Goal: Task Accomplishment & Management: Complete application form

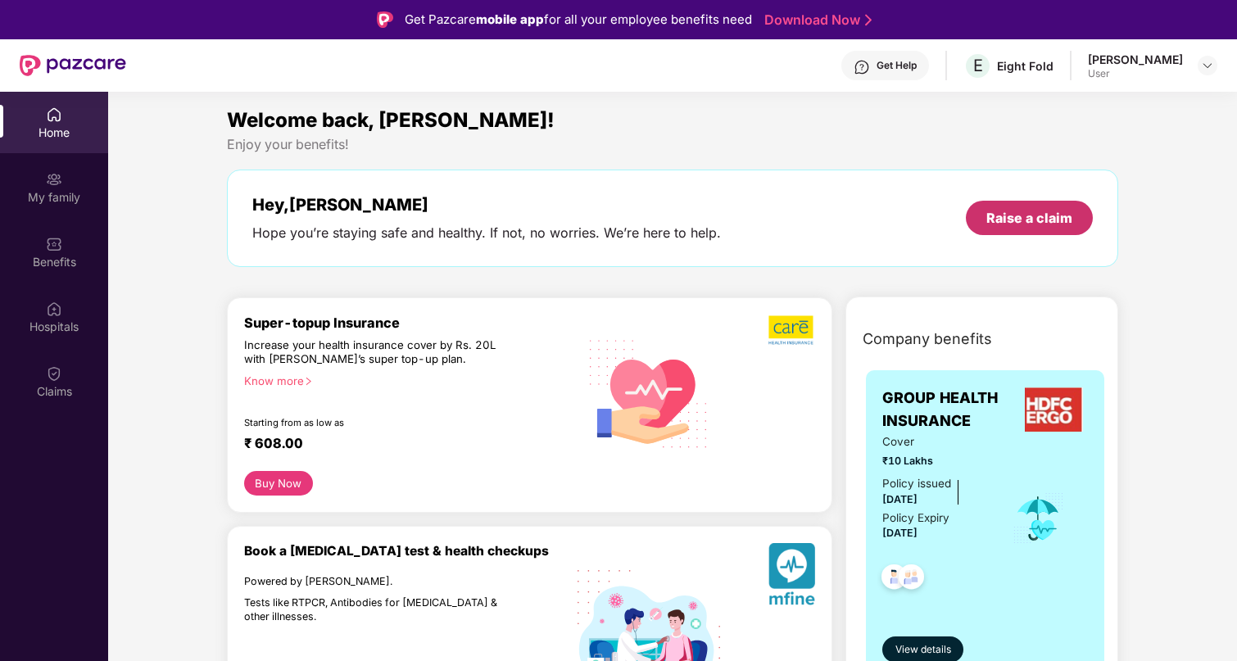
click at [1051, 214] on div "Raise a claim" at bounding box center [1029, 218] width 86 height 18
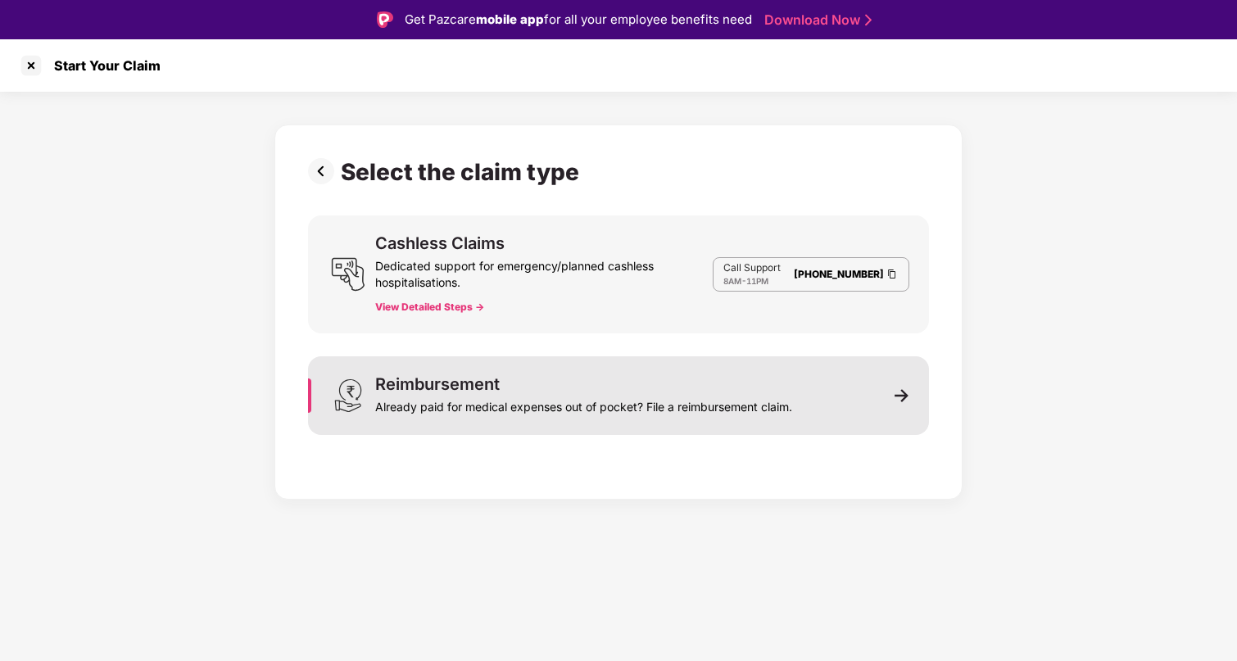
click at [544, 405] on div "Already paid for medical expenses out of pocket? File a reimbursement claim." at bounding box center [583, 403] width 417 height 23
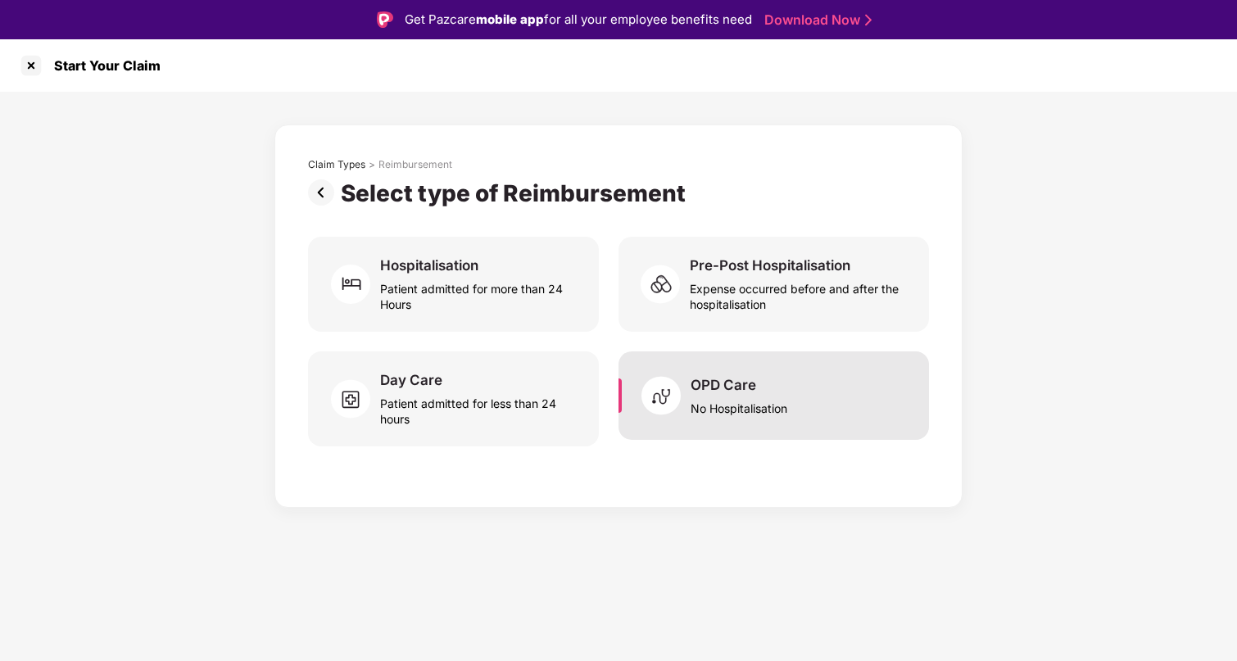
click at [694, 394] on div "No Hospitalisation" at bounding box center [738, 405] width 97 height 22
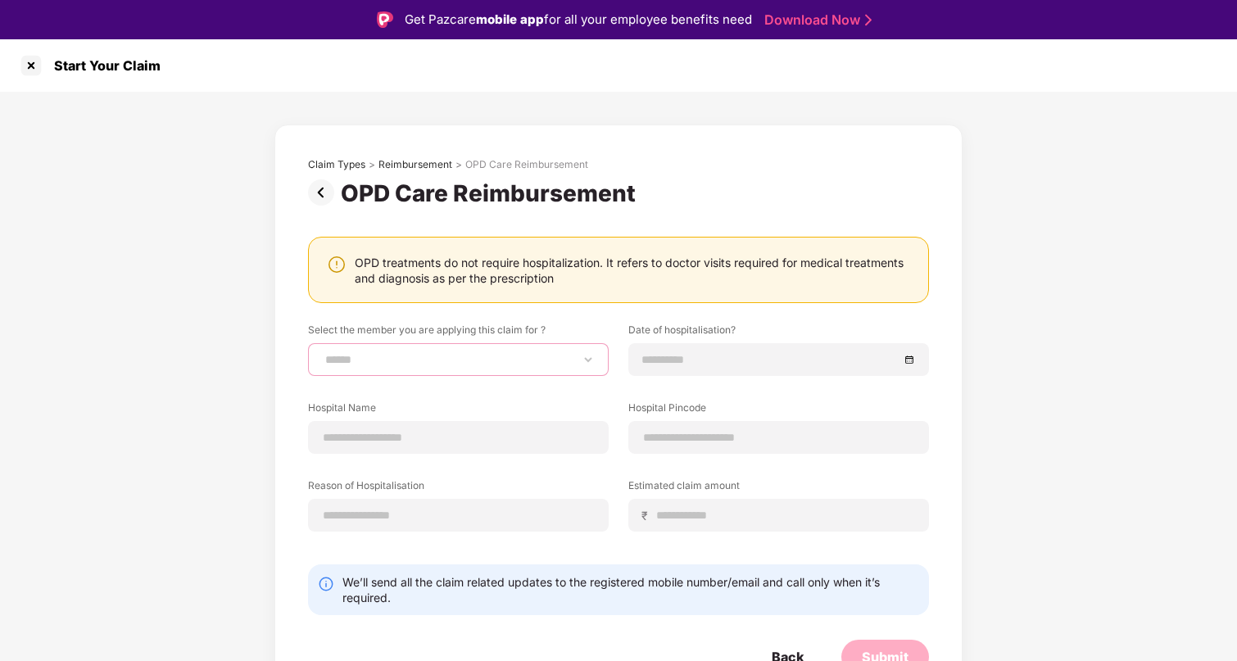
click at [394, 361] on select "**********" at bounding box center [458, 359] width 273 height 13
select select "**********"
click at [322, 353] on select "**********" at bounding box center [458, 359] width 273 height 13
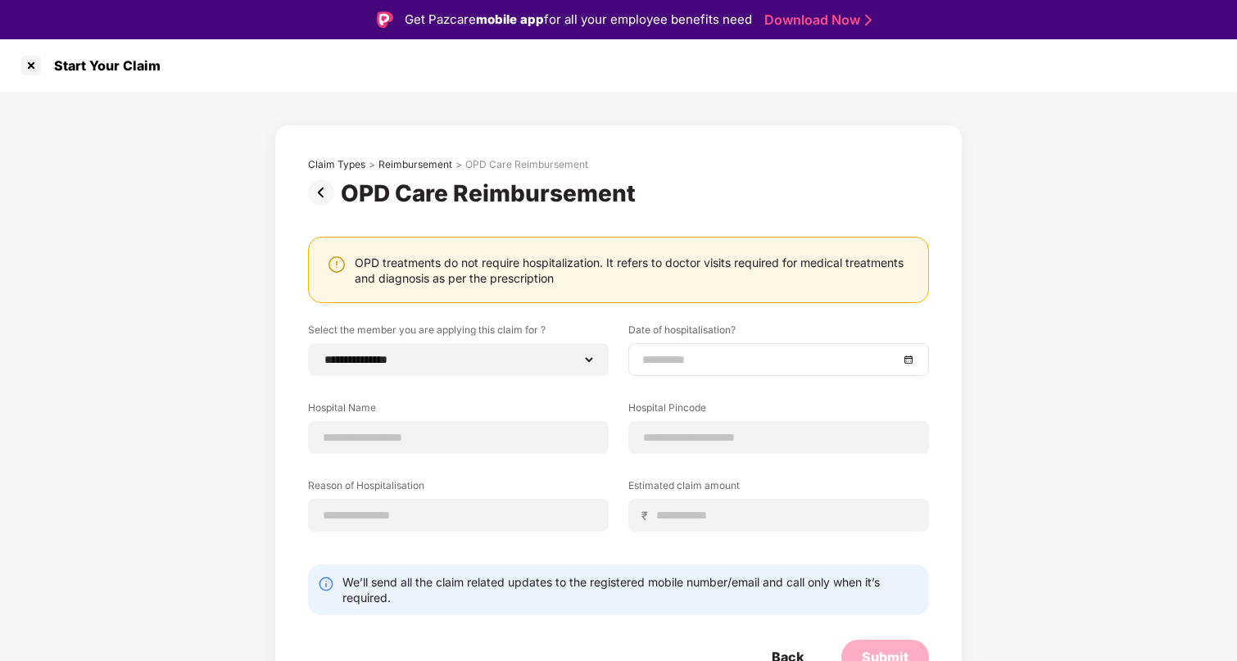
click at [653, 356] on input at bounding box center [770, 359] width 256 height 18
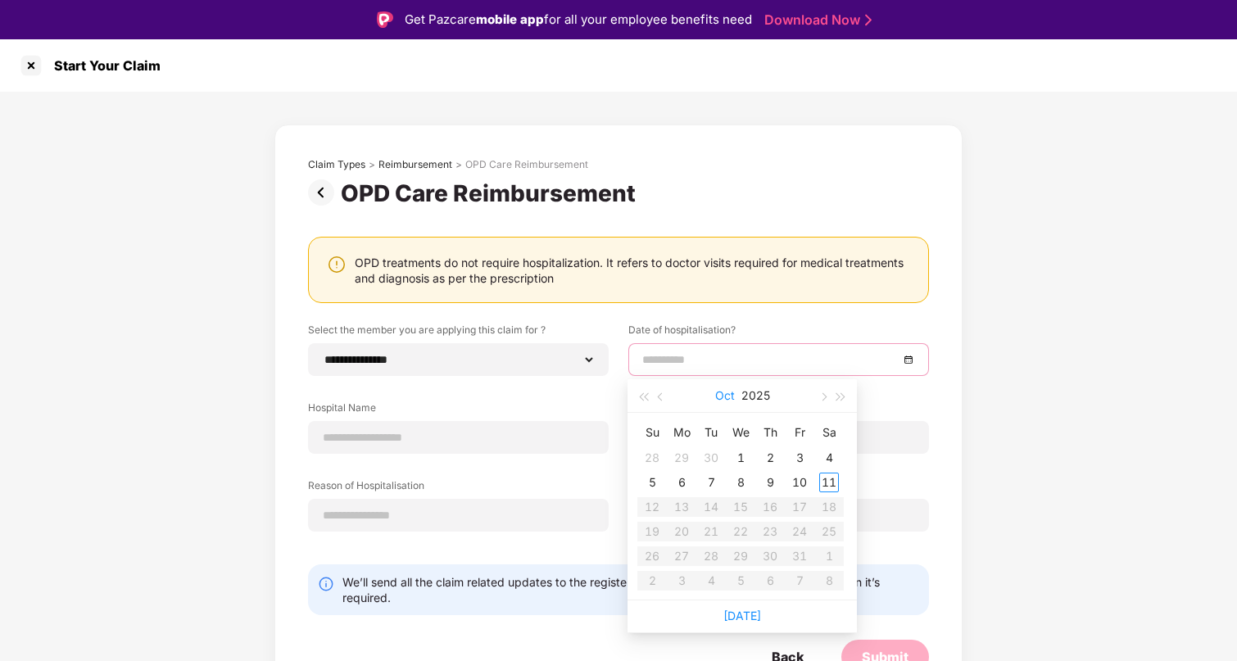
click at [726, 395] on button "Oct" at bounding box center [725, 395] width 20 height 33
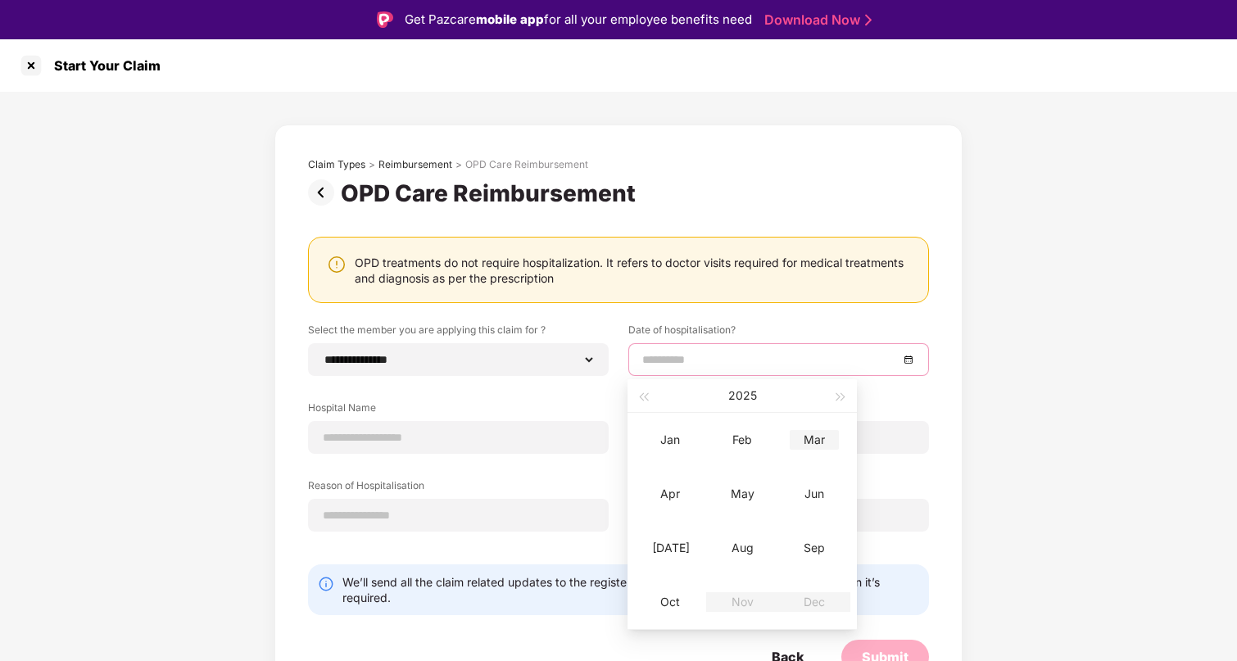
type input "**********"
click at [814, 441] on div "Mar" at bounding box center [813, 440] width 49 height 20
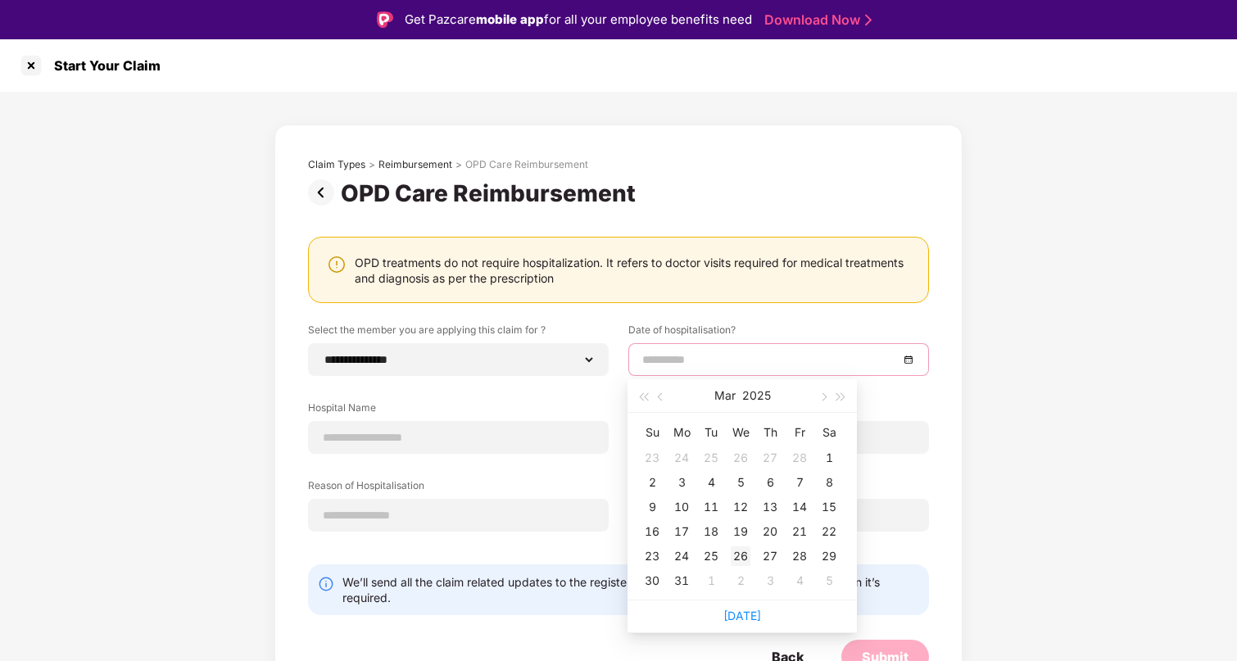
type input "**********"
click at [736, 554] on div "26" at bounding box center [740, 556] width 20 height 20
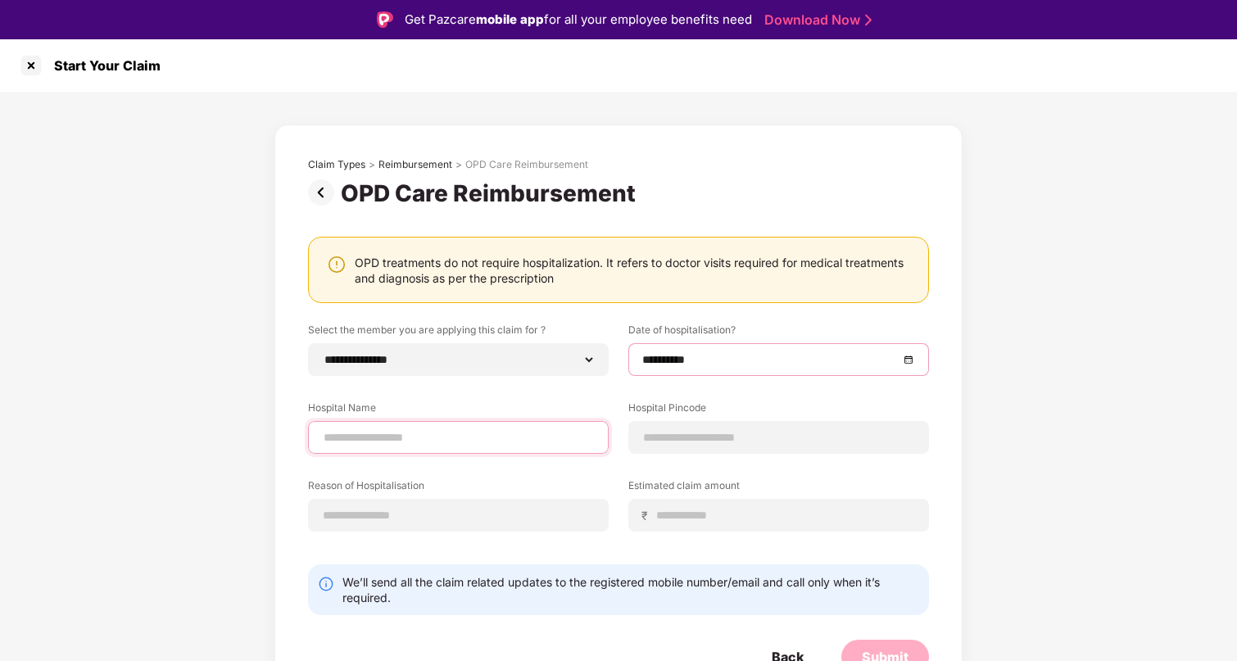
click at [337, 435] on input at bounding box center [458, 437] width 273 height 17
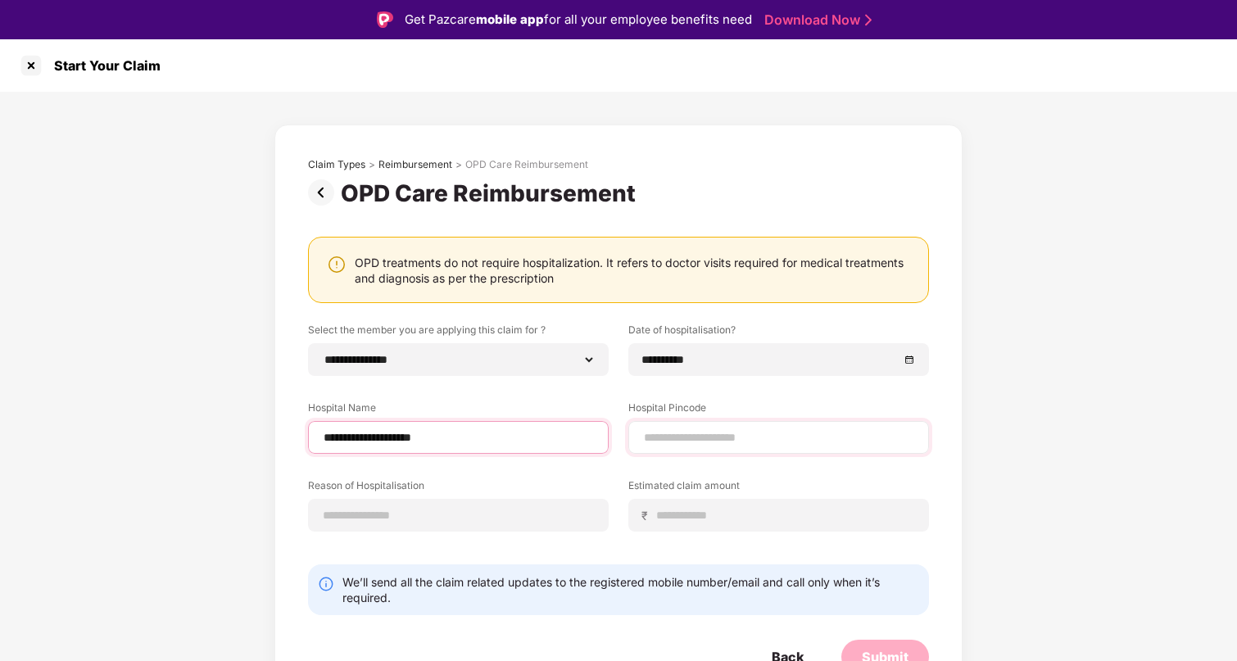
type input "**********"
click at [689, 445] on input at bounding box center [778, 437] width 273 height 17
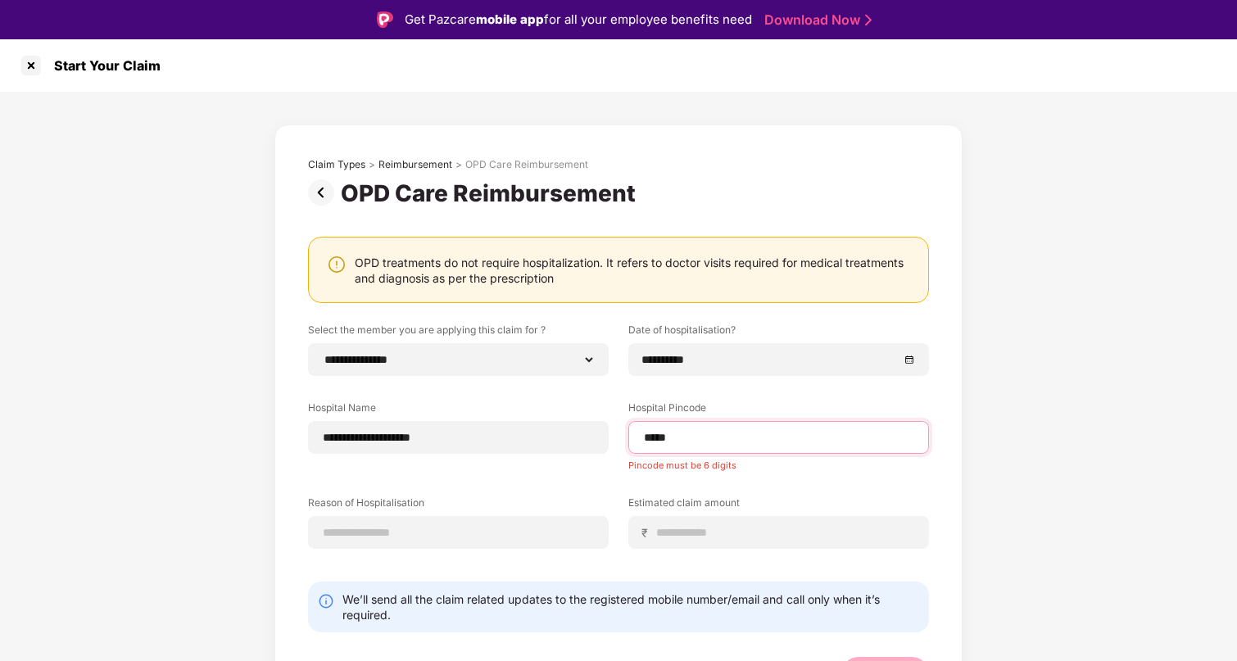
type input "******"
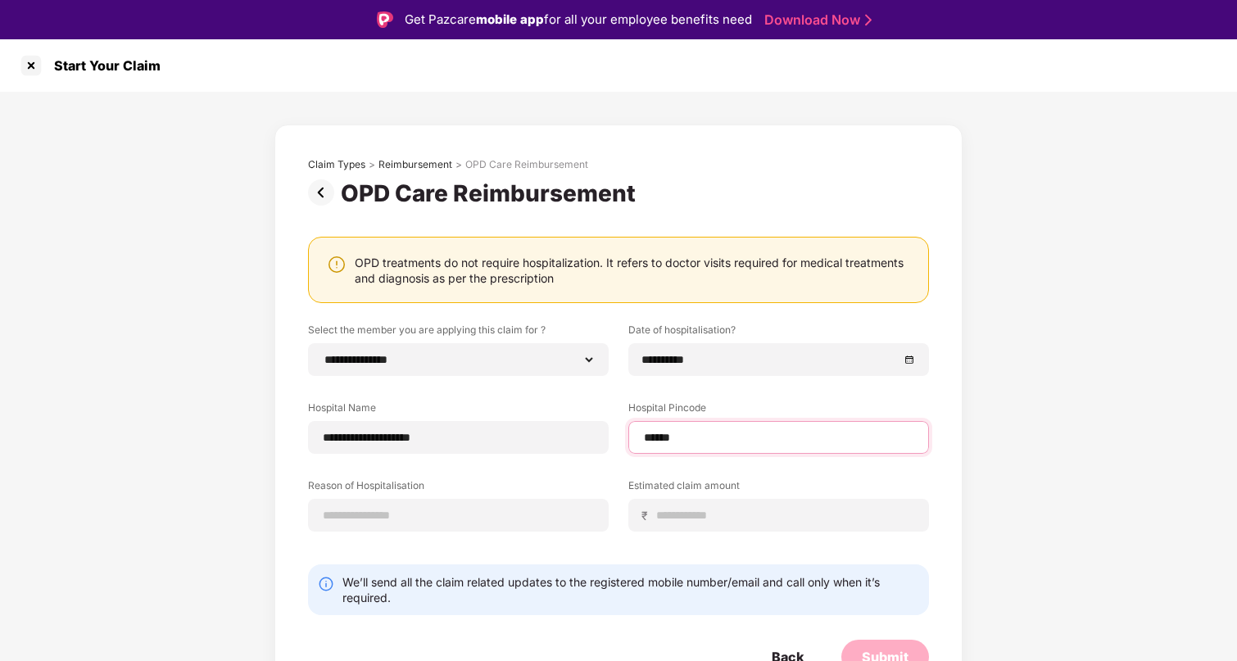
select select "*********"
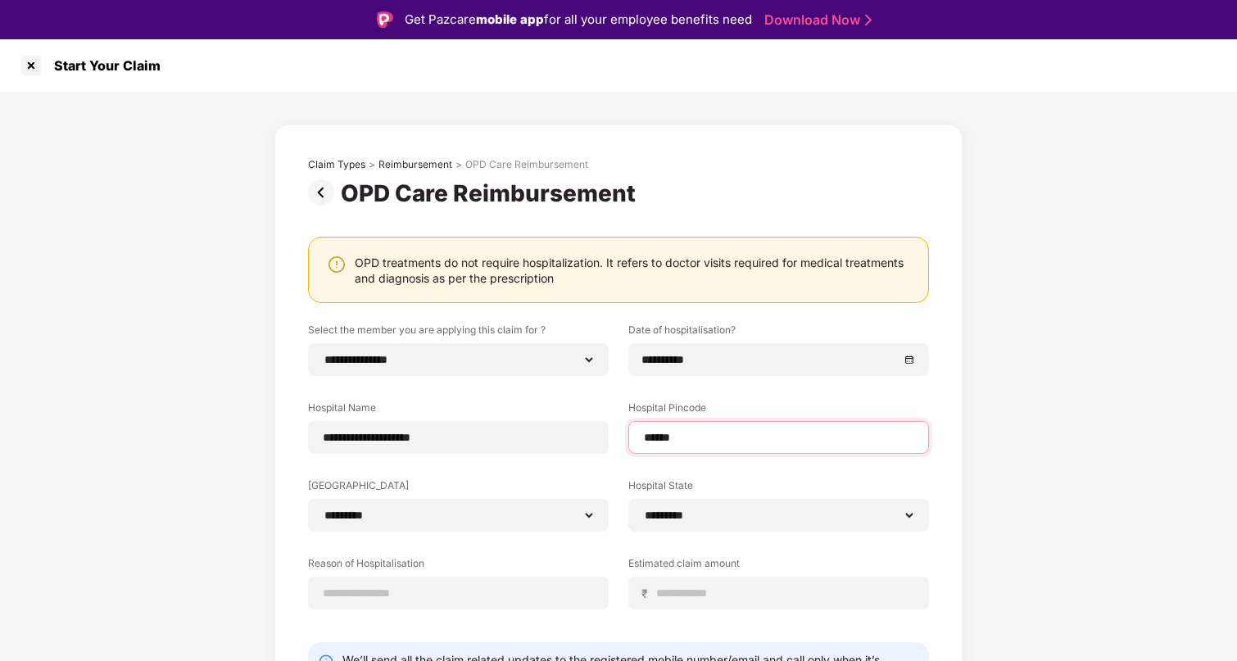
scroll to position [93, 0]
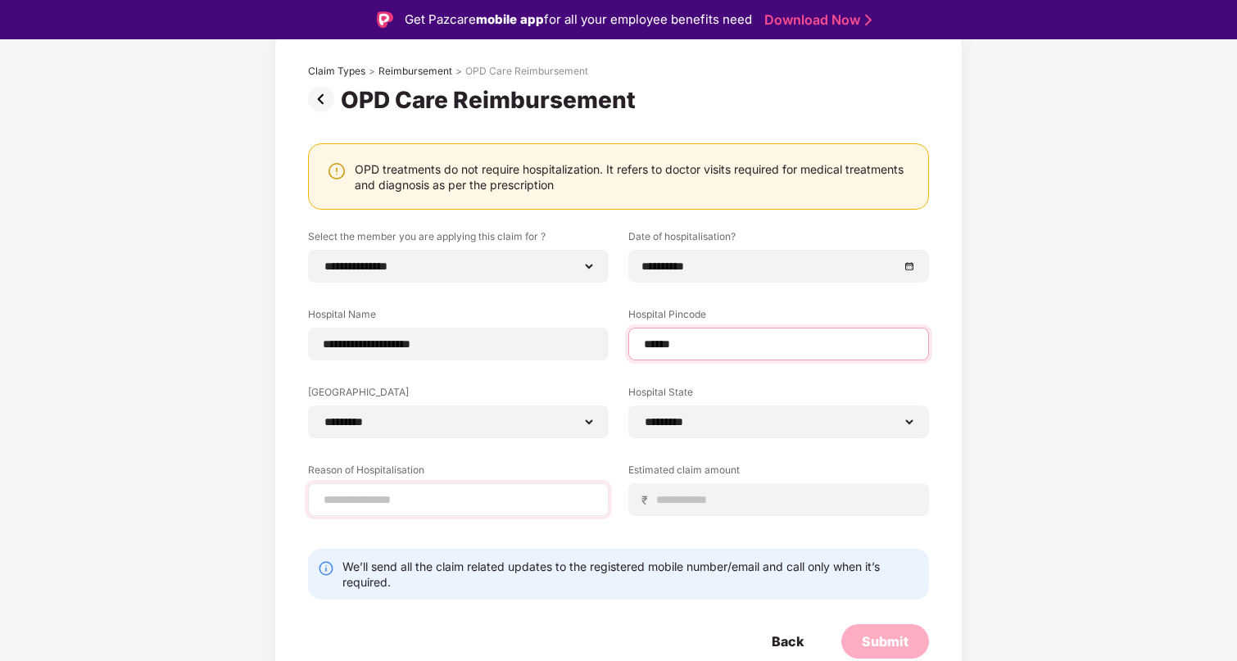
type input "******"
click at [409, 508] on input at bounding box center [458, 499] width 273 height 17
type input "**********"
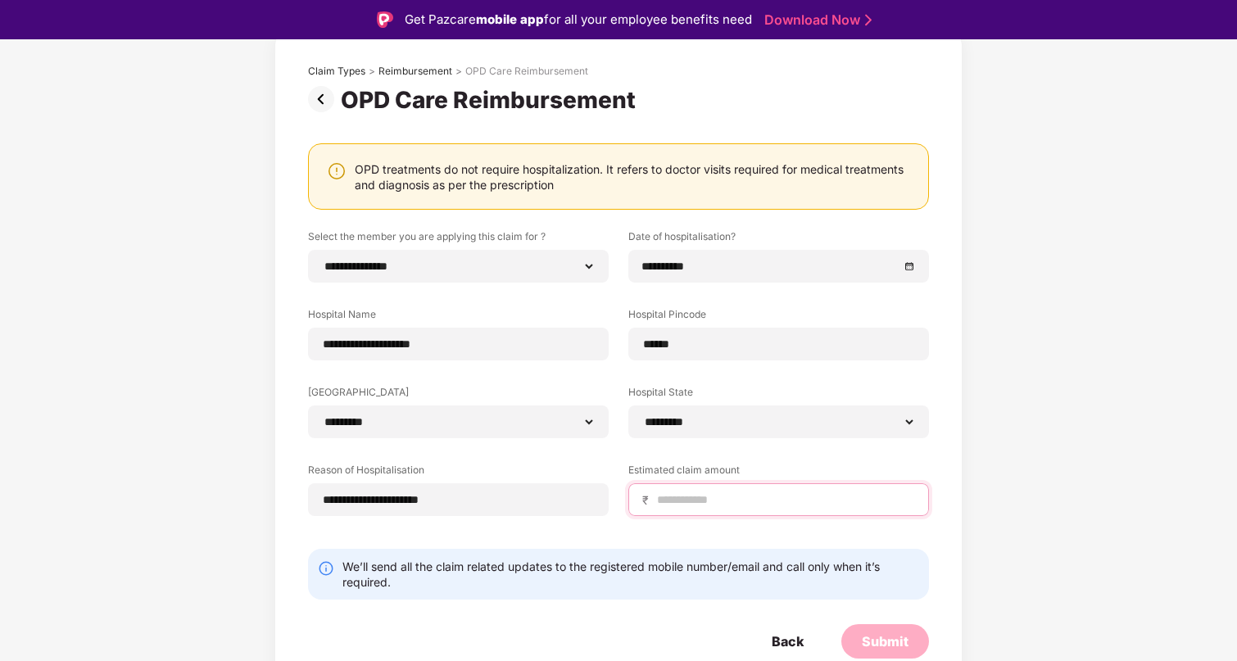
click at [686, 497] on input at bounding box center [785, 499] width 260 height 17
type input "*****"
click at [883, 638] on div "Submit" at bounding box center [885, 641] width 47 height 18
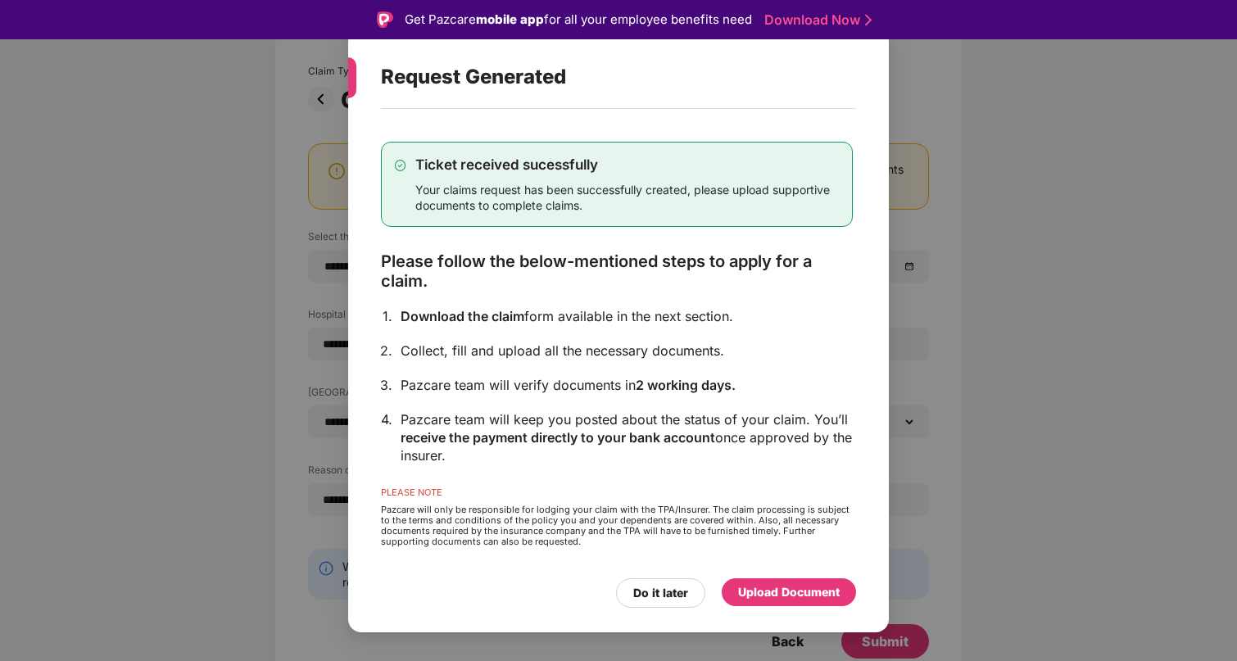
click at [797, 593] on div "Upload Document" at bounding box center [789, 592] width 102 height 18
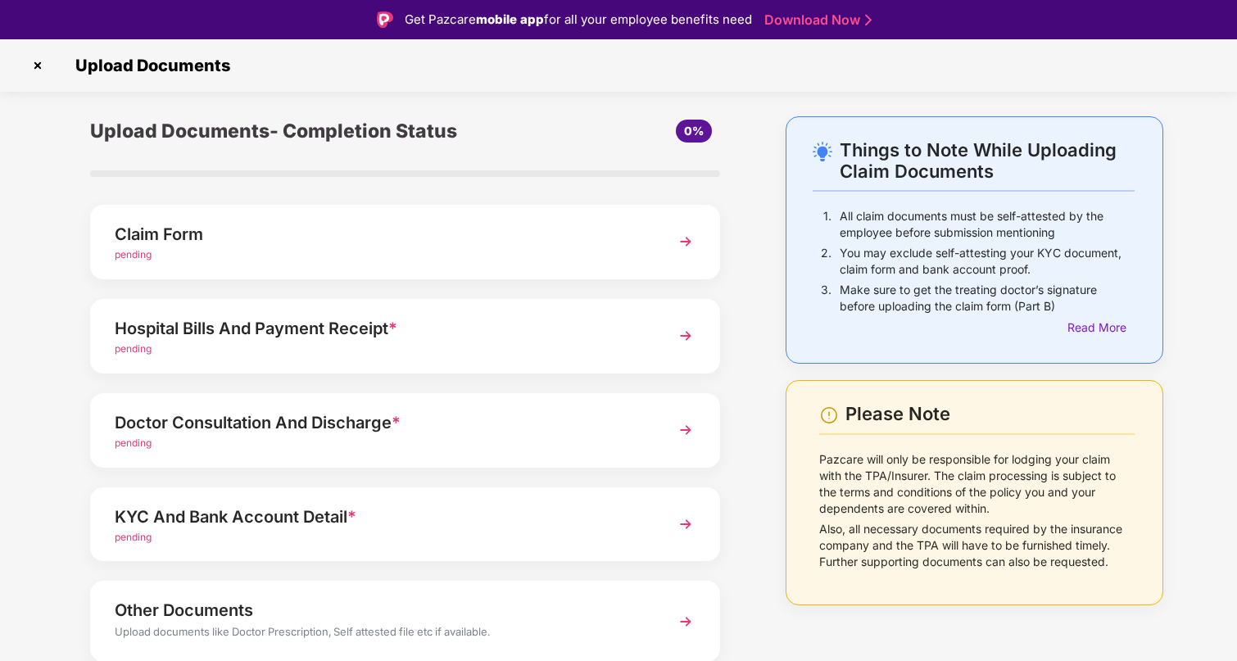
click at [522, 240] on div "Claim Form" at bounding box center [381, 234] width 532 height 26
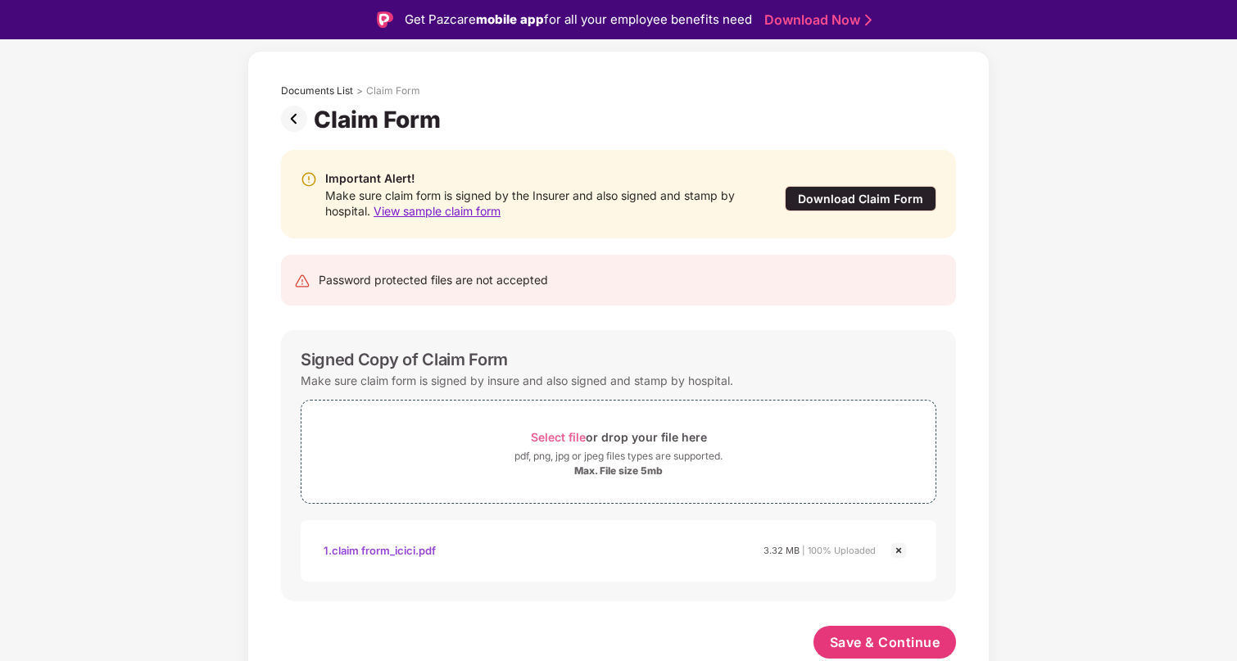
scroll to position [66, 0]
click at [892, 646] on span "Save & Continue" at bounding box center [885, 642] width 111 height 18
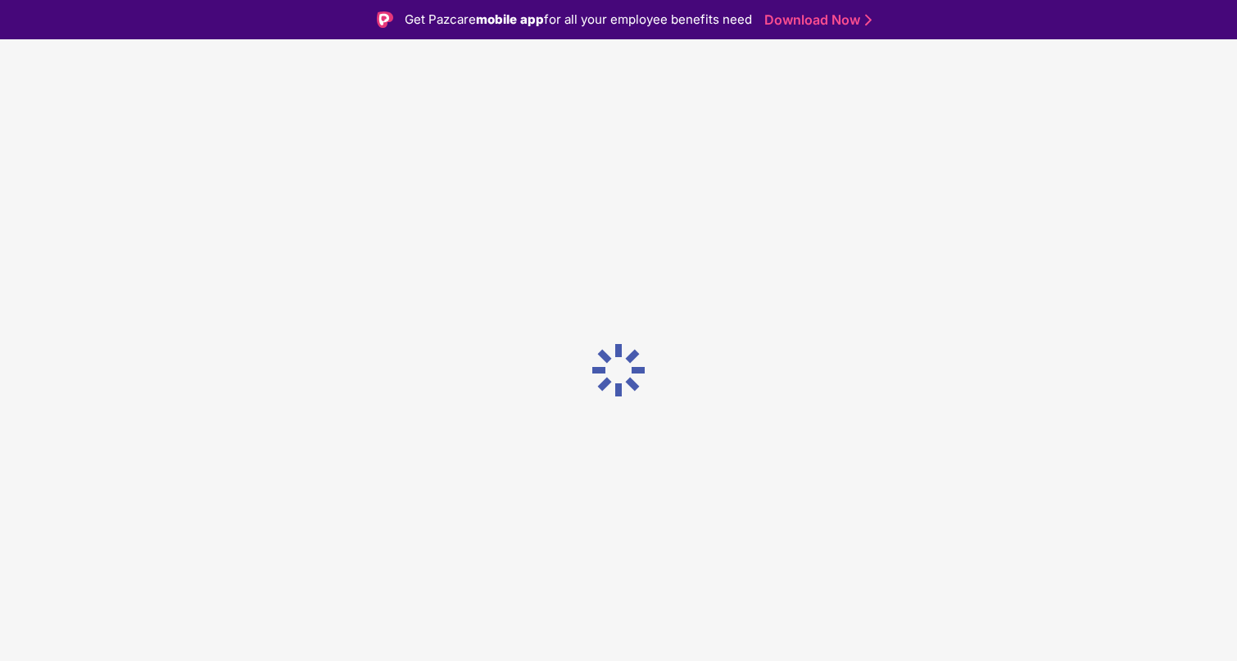
scroll to position [0, 0]
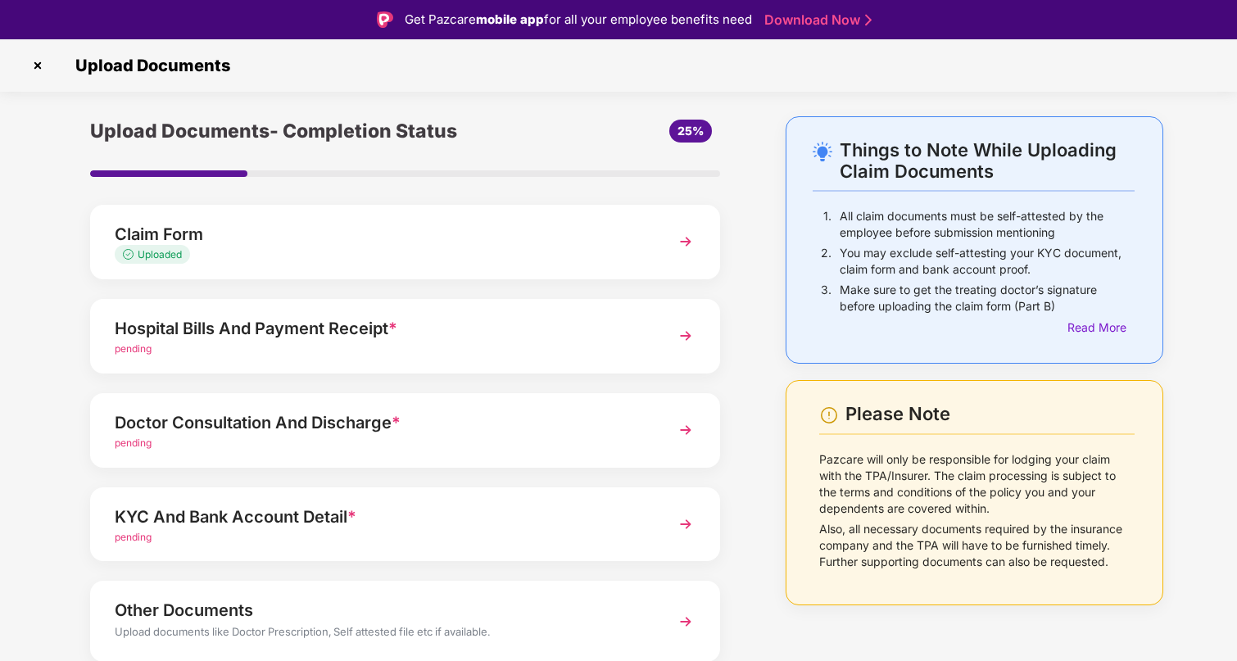
click at [339, 356] on div "pending" at bounding box center [381, 349] width 532 height 16
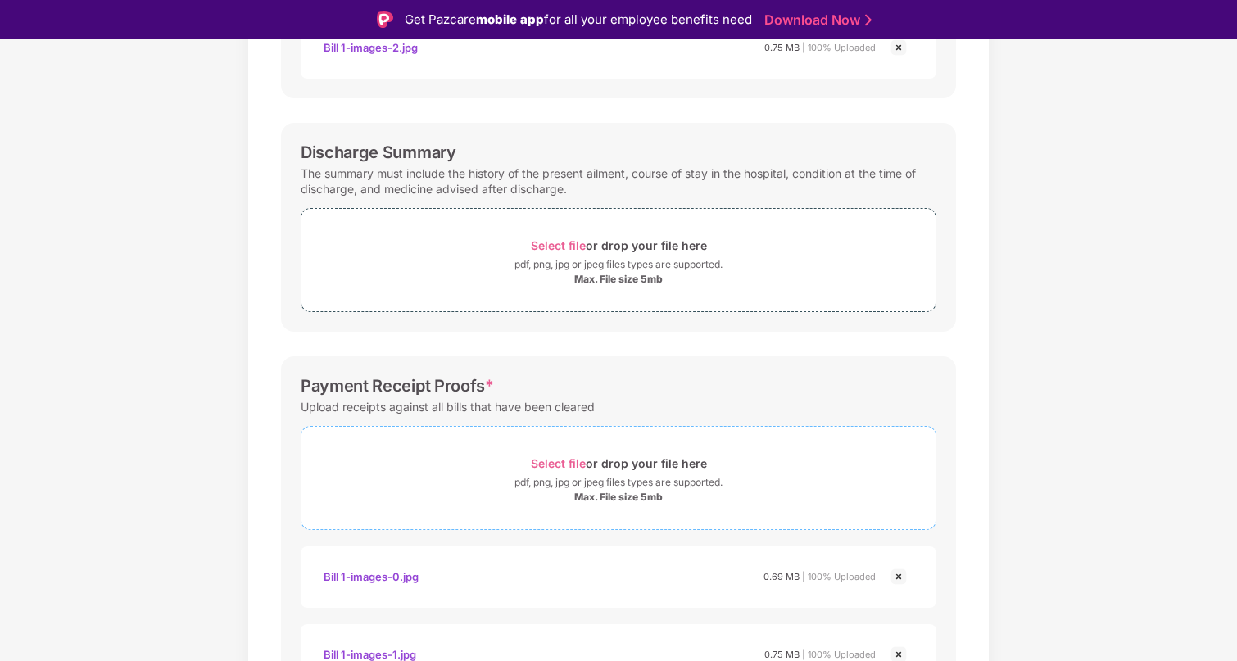
scroll to position [801, 0]
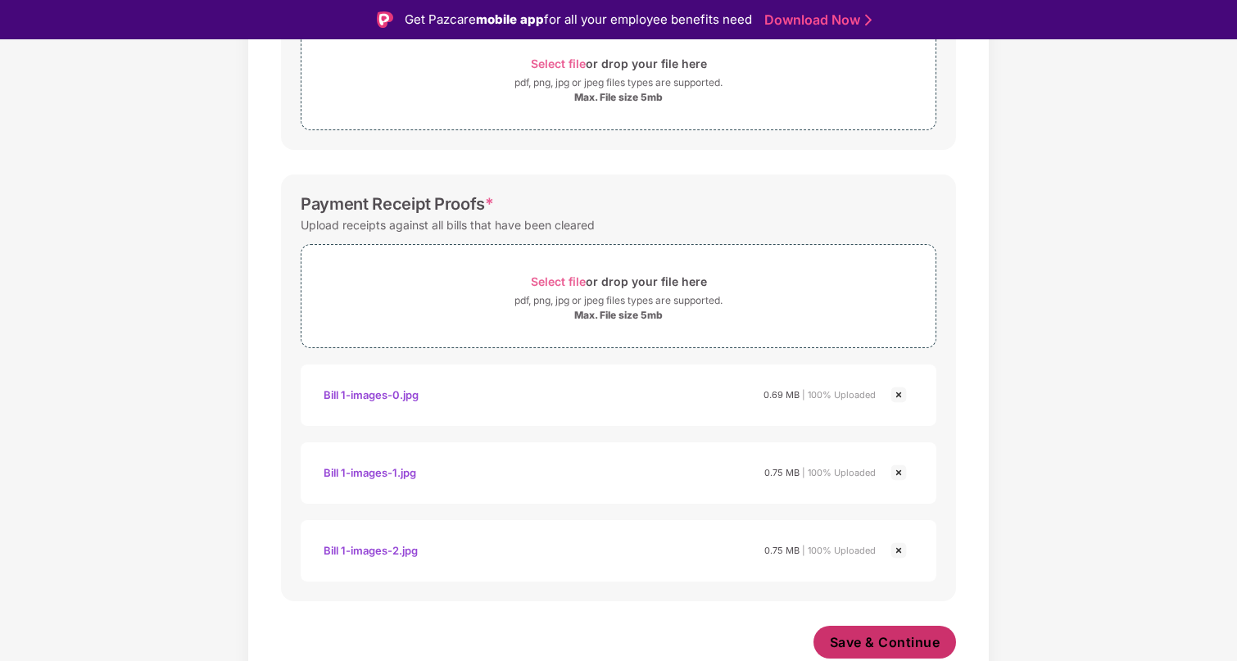
click at [861, 635] on span "Save & Continue" at bounding box center [885, 642] width 111 height 18
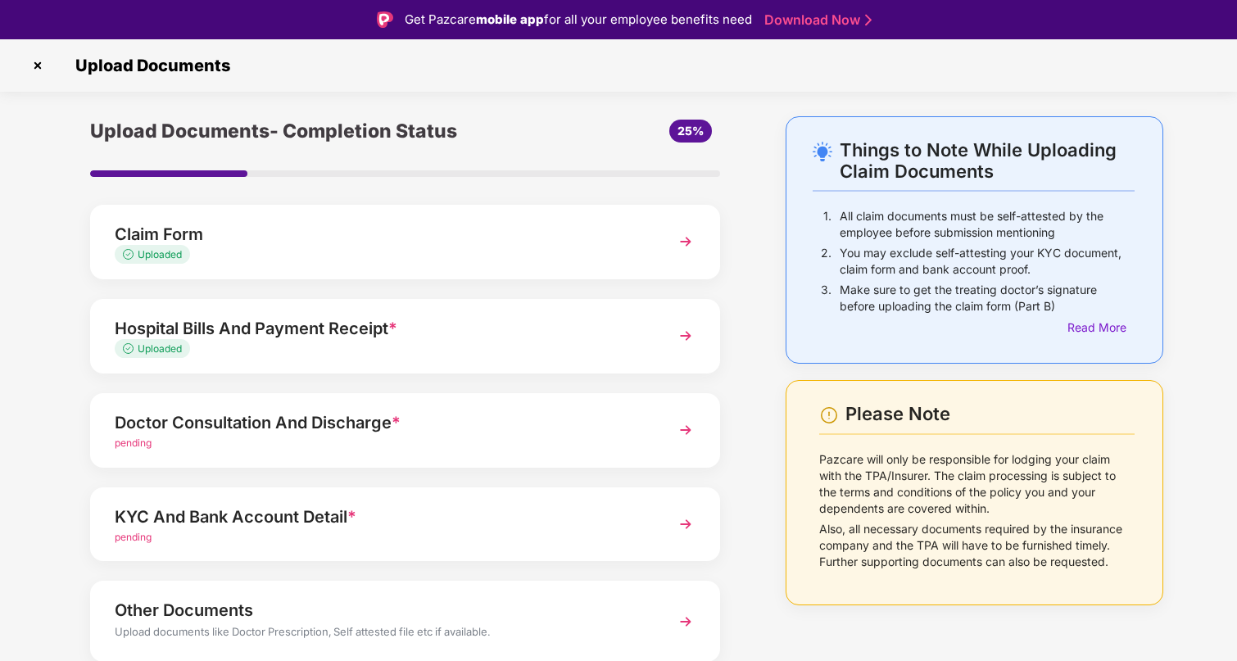
click at [431, 424] on div "Doctor Consultation And Discharge *" at bounding box center [381, 422] width 532 height 26
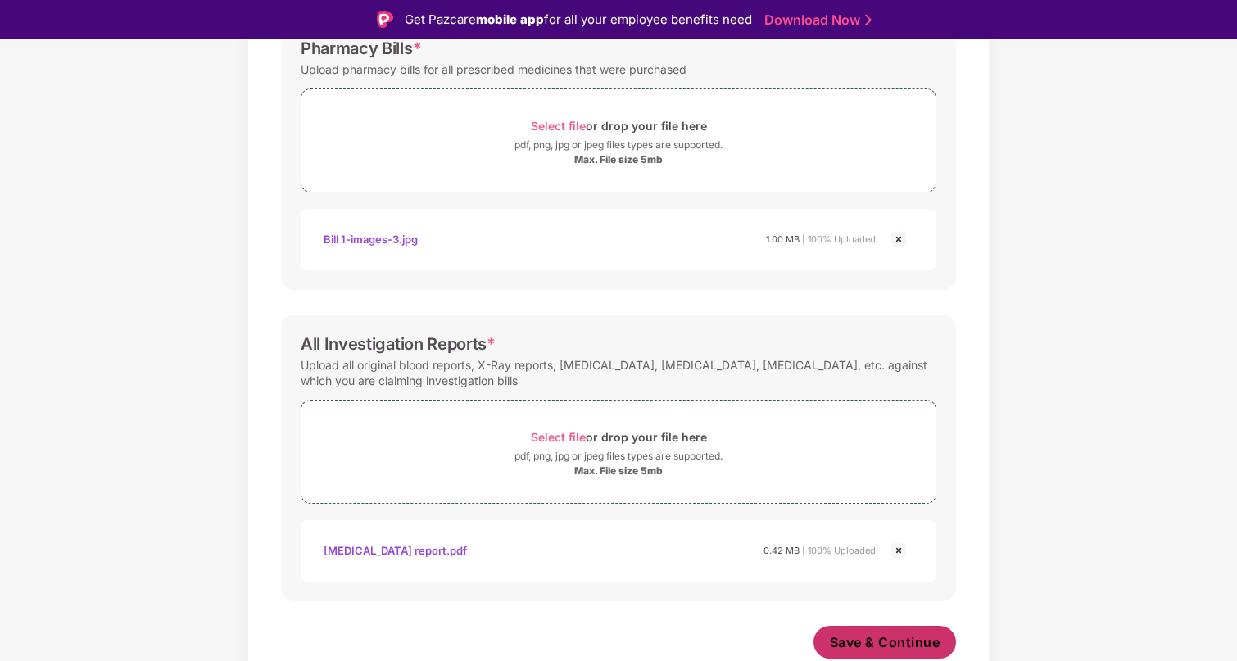
scroll to position [490, 0]
click at [869, 640] on span "Save & Continue" at bounding box center [885, 642] width 111 height 18
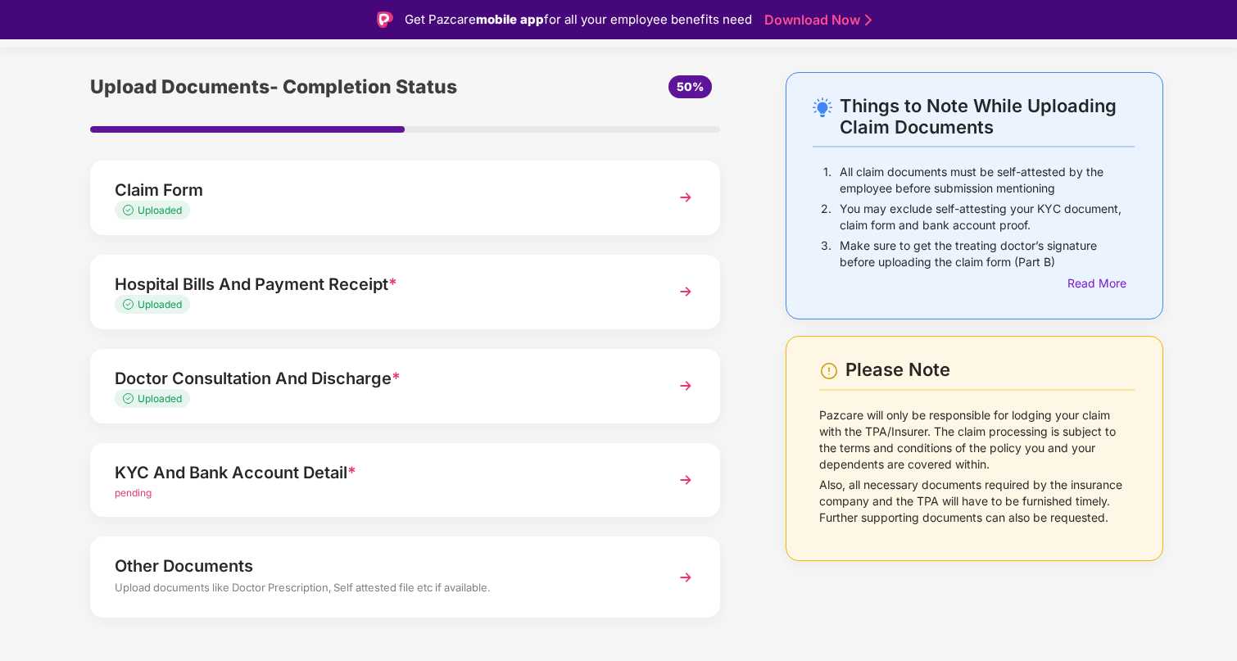
scroll to position [63, 0]
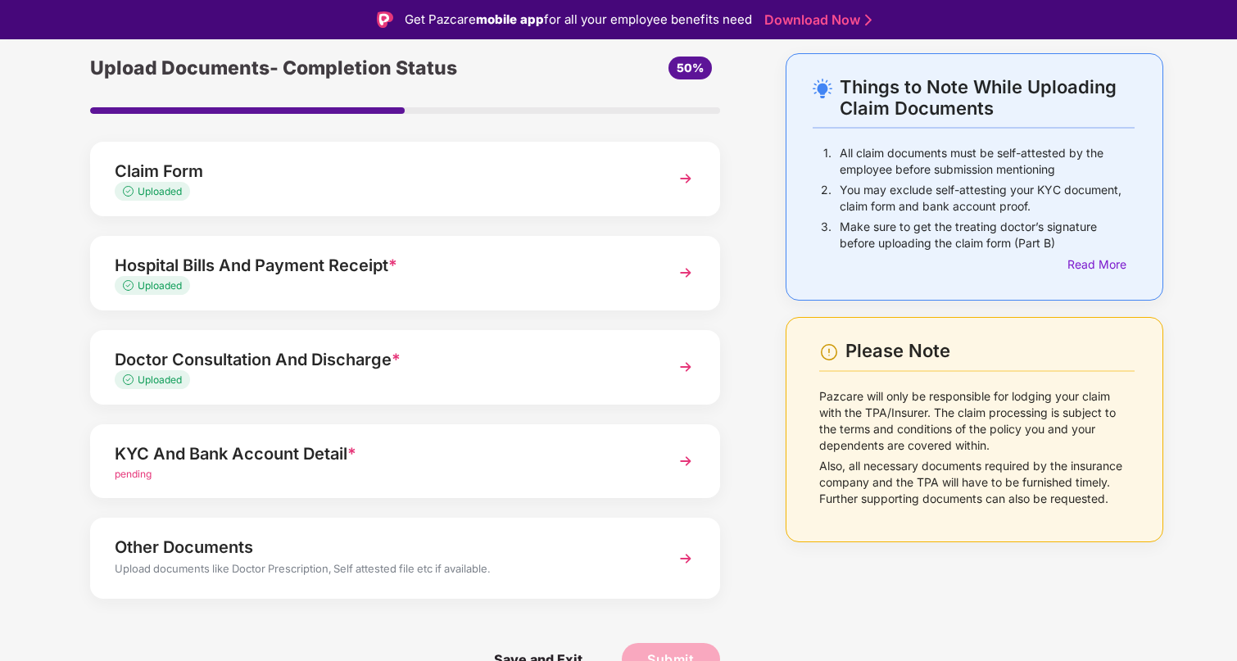
click at [592, 495] on div "KYC And Bank Account Detail * pending" at bounding box center [405, 461] width 630 height 75
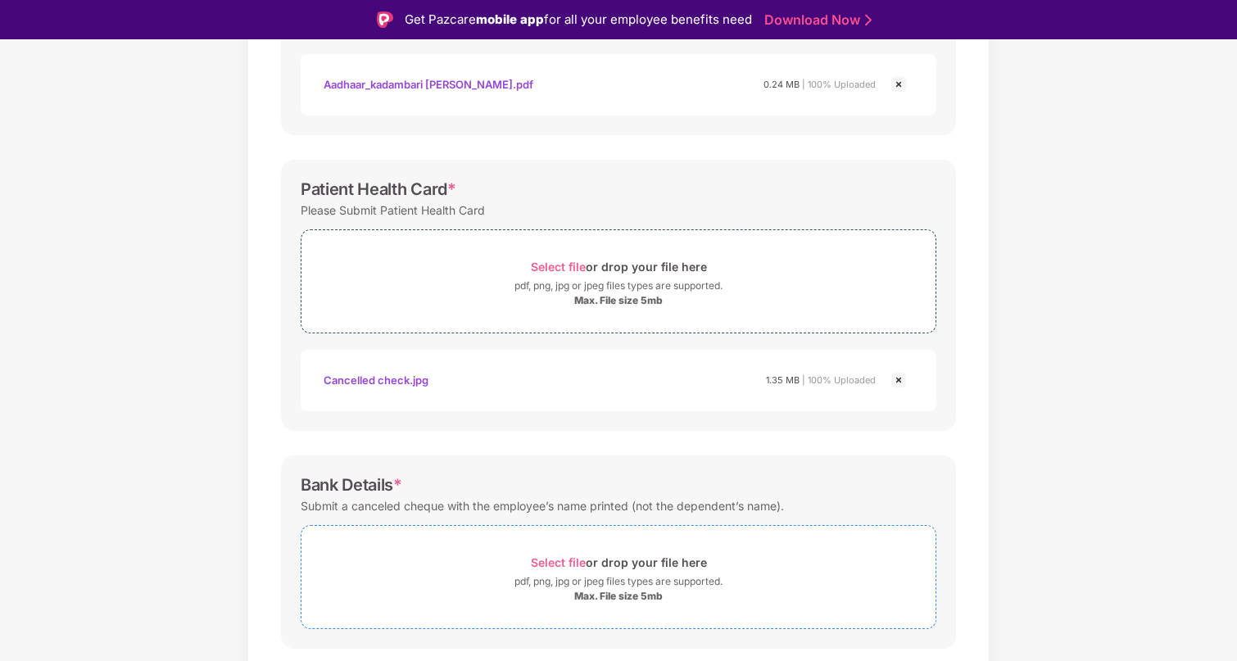
scroll to position [318, 0]
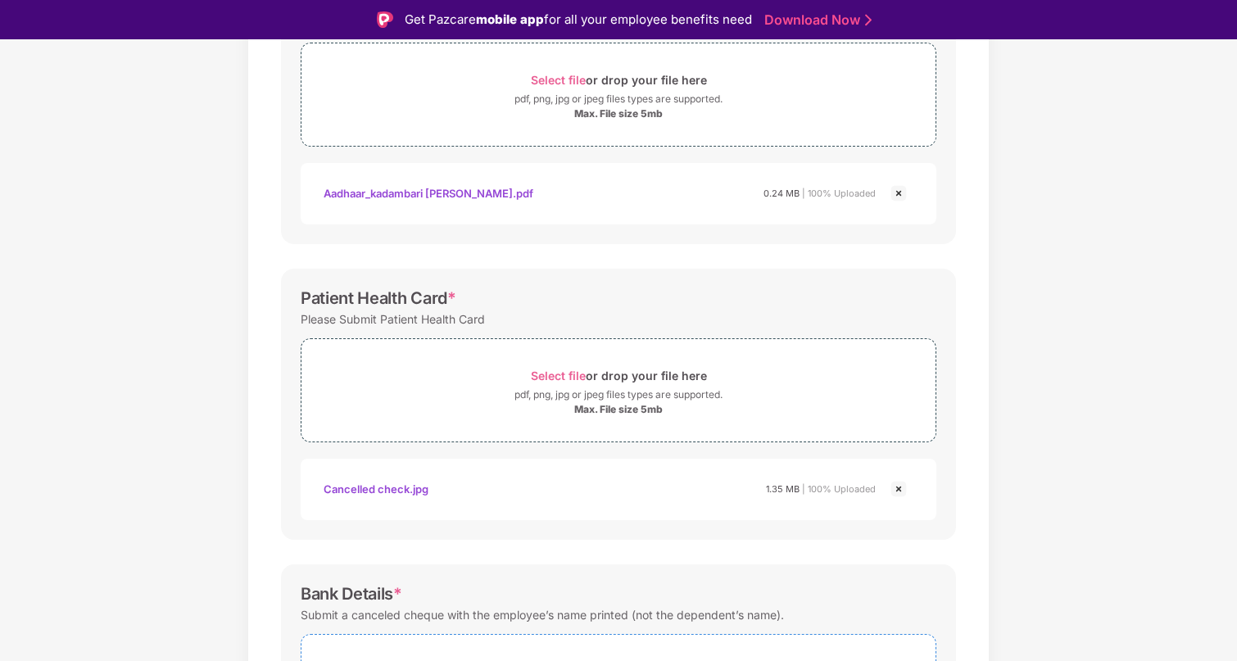
click at [903, 488] on img at bounding box center [899, 489] width 20 height 20
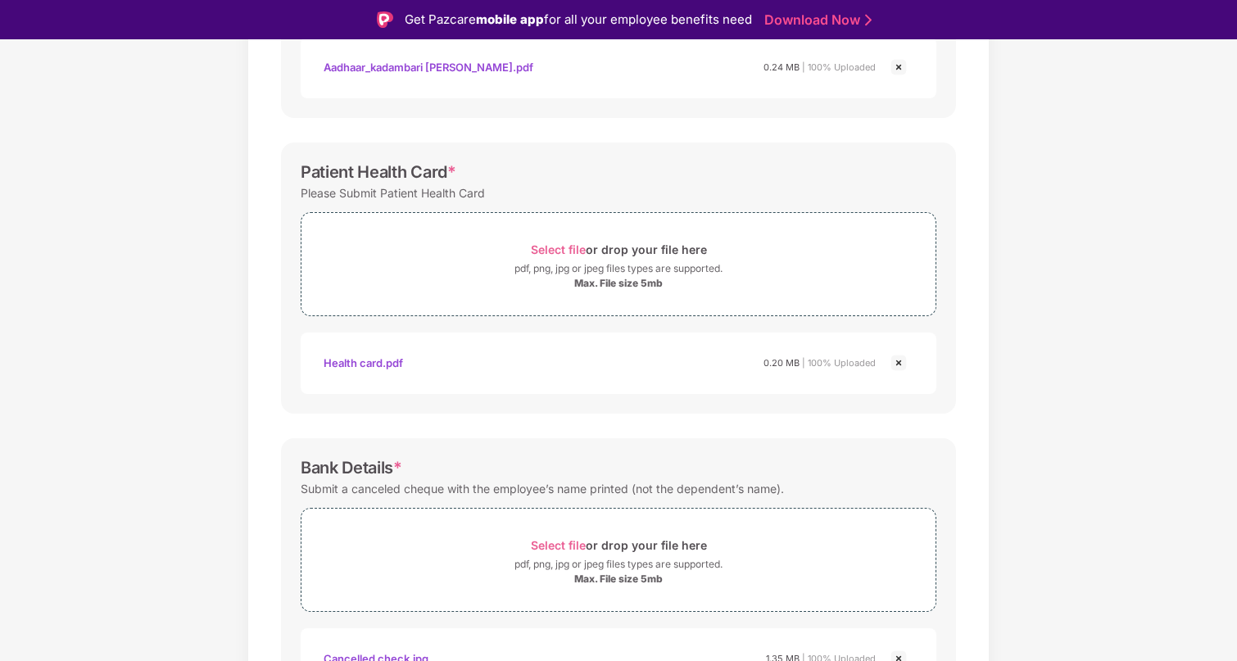
scroll to position [552, 0]
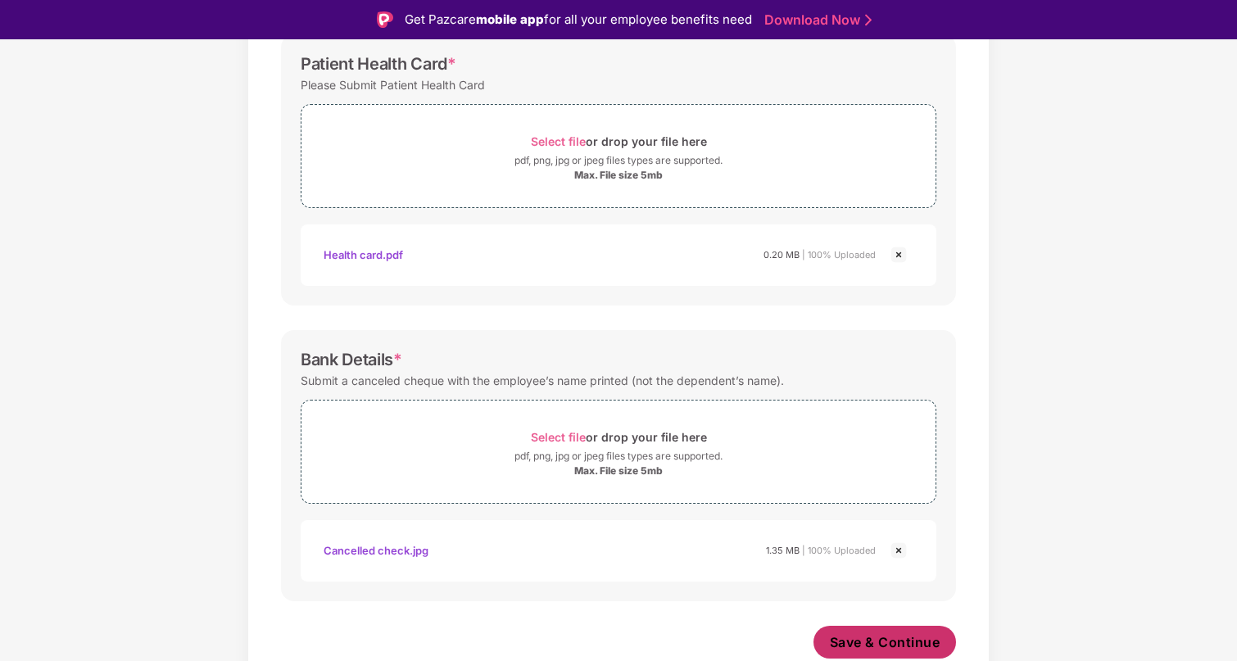
click at [926, 634] on span "Save & Continue" at bounding box center [885, 642] width 111 height 18
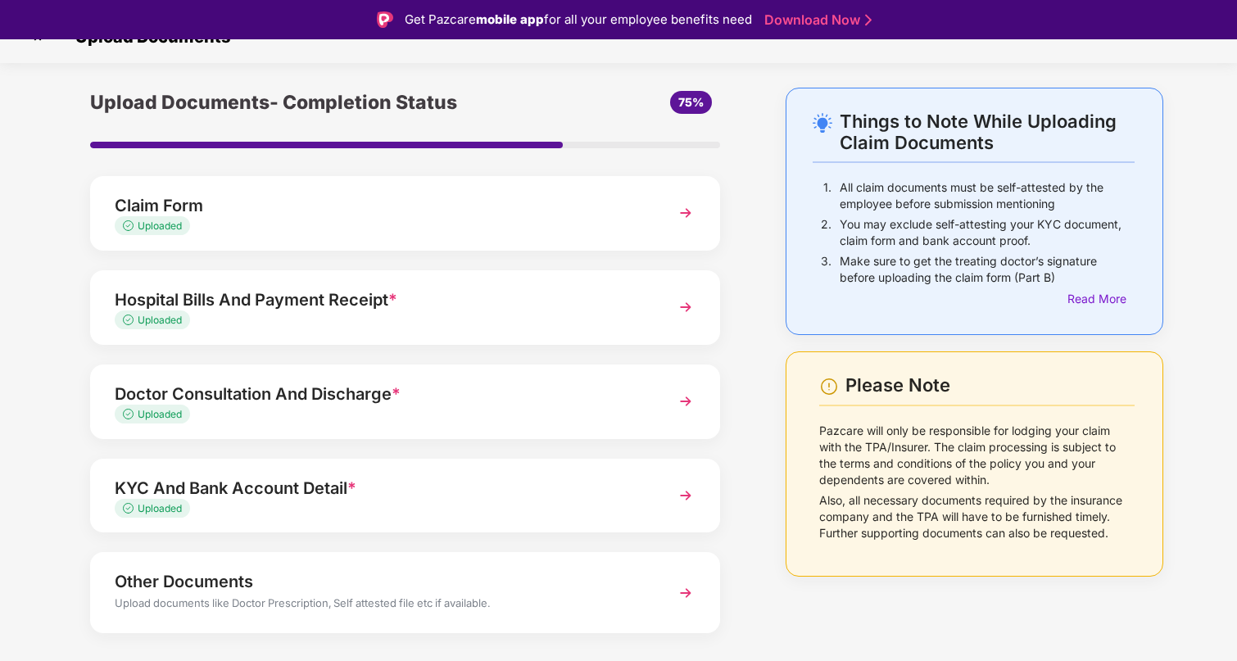
scroll to position [63, 0]
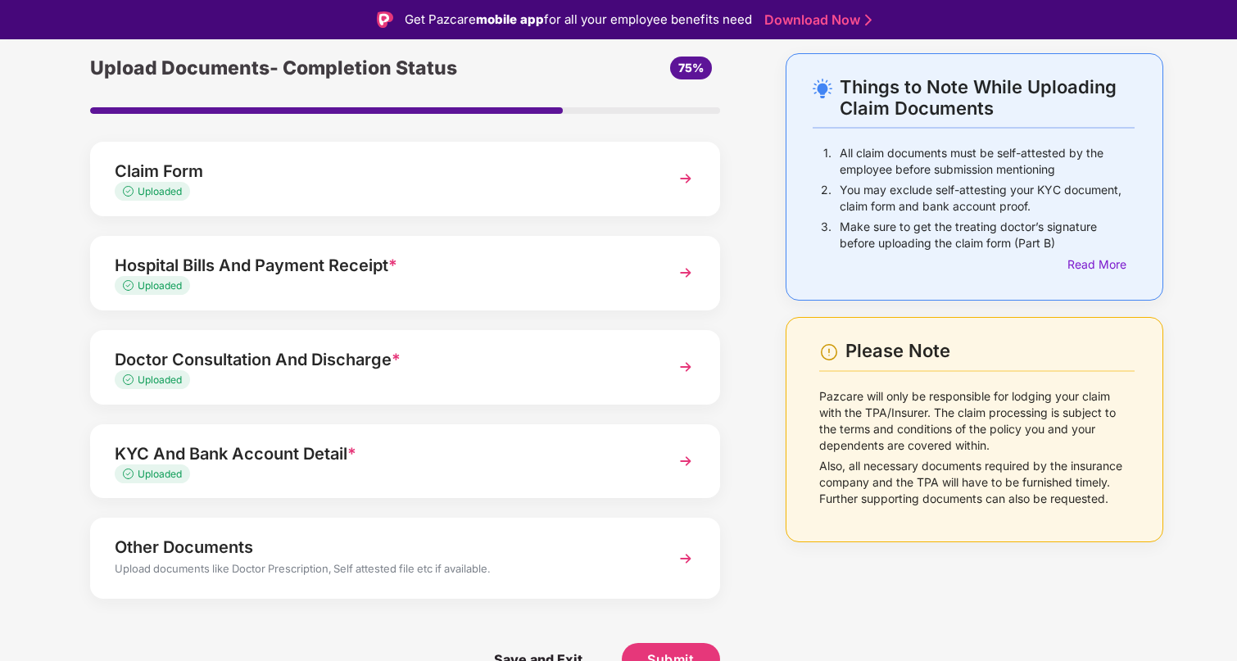
click at [436, 361] on div "Doctor Consultation And Discharge *" at bounding box center [381, 359] width 532 height 26
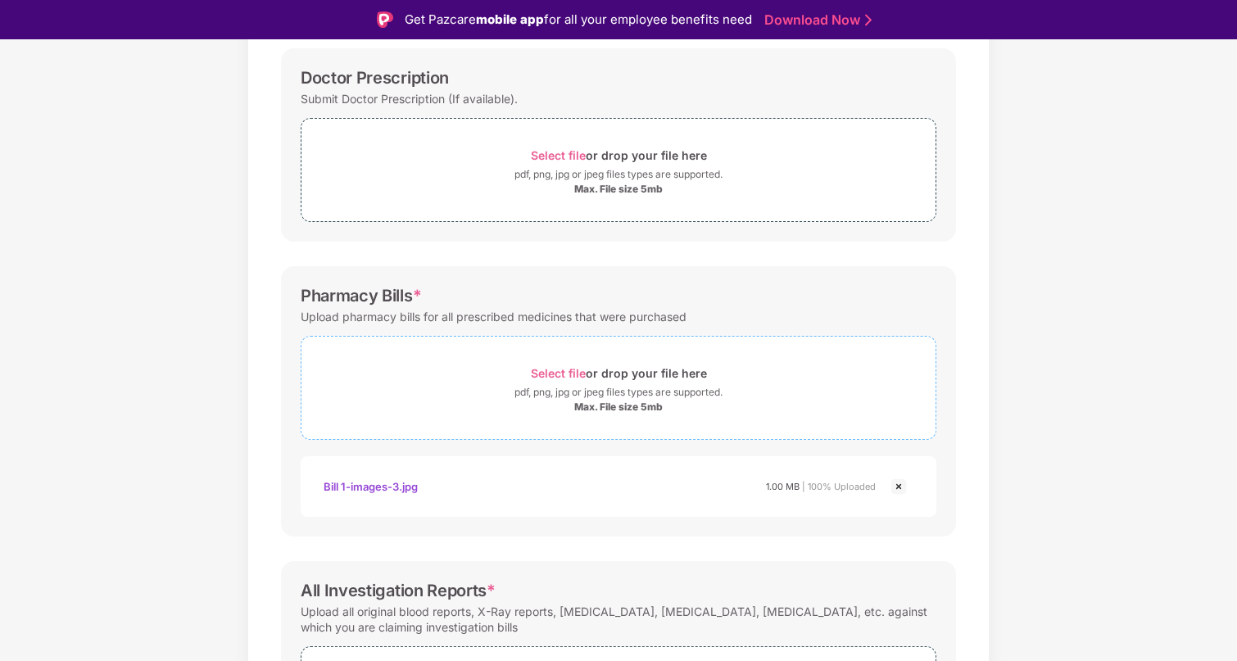
scroll to position [0, 0]
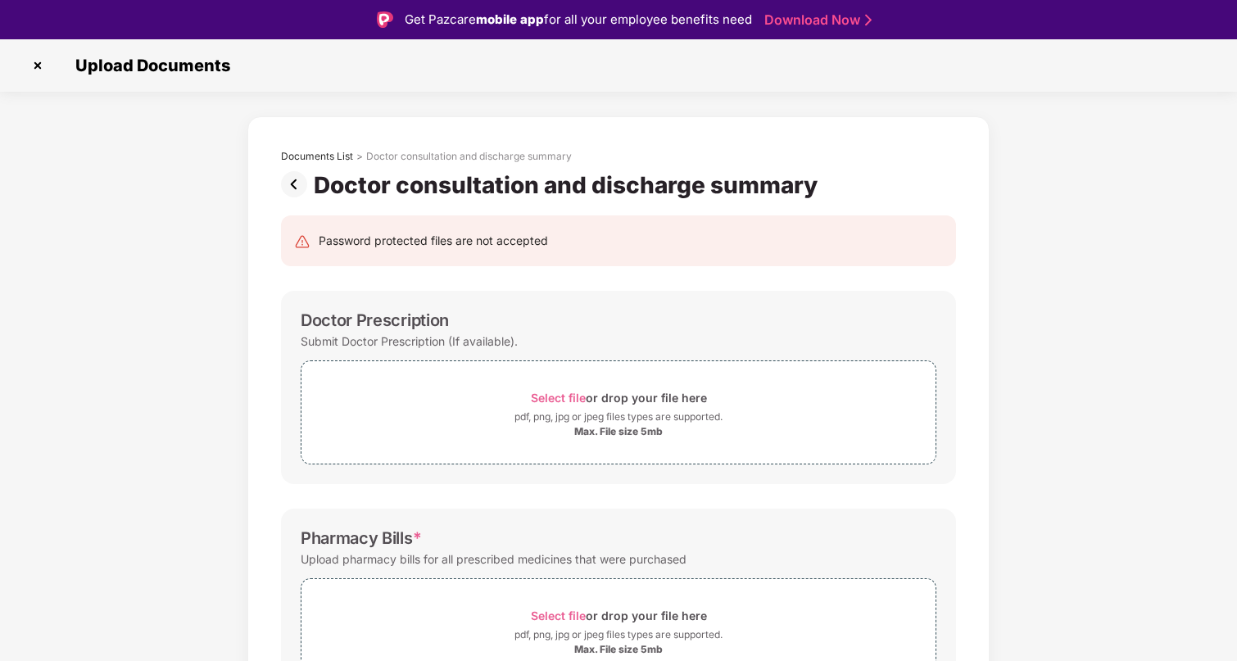
click at [299, 190] on img at bounding box center [297, 184] width 33 height 26
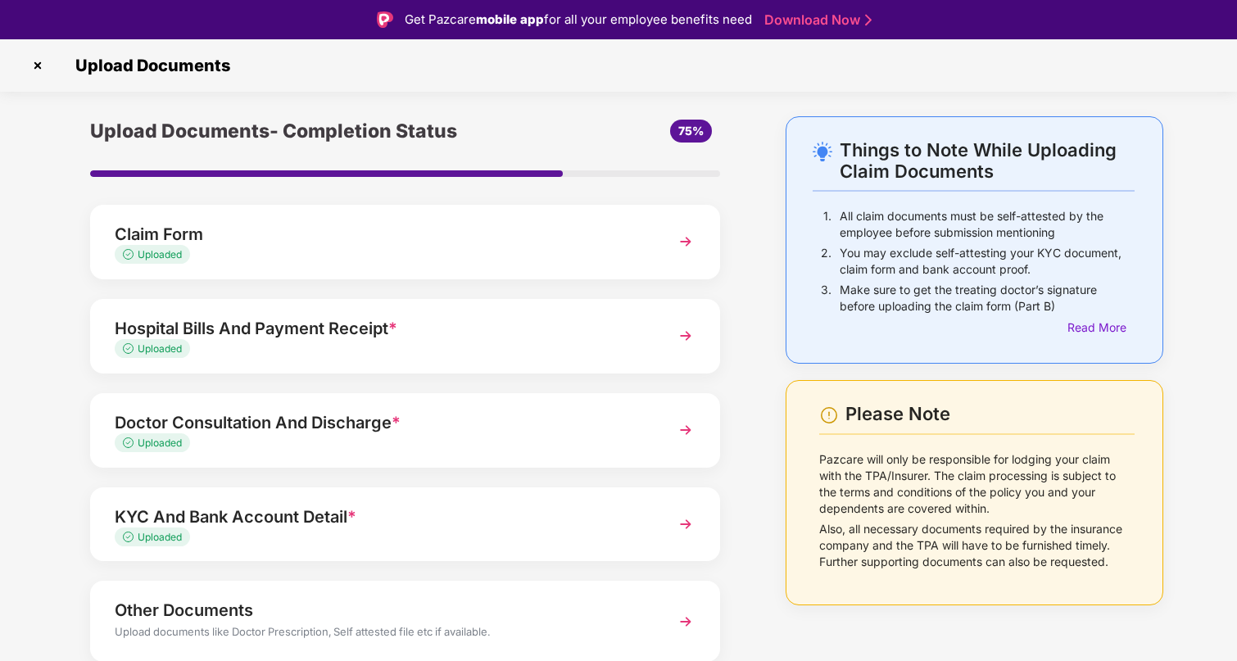
click at [324, 322] on div "Hospital Bills And Payment Receipt *" at bounding box center [381, 328] width 532 height 26
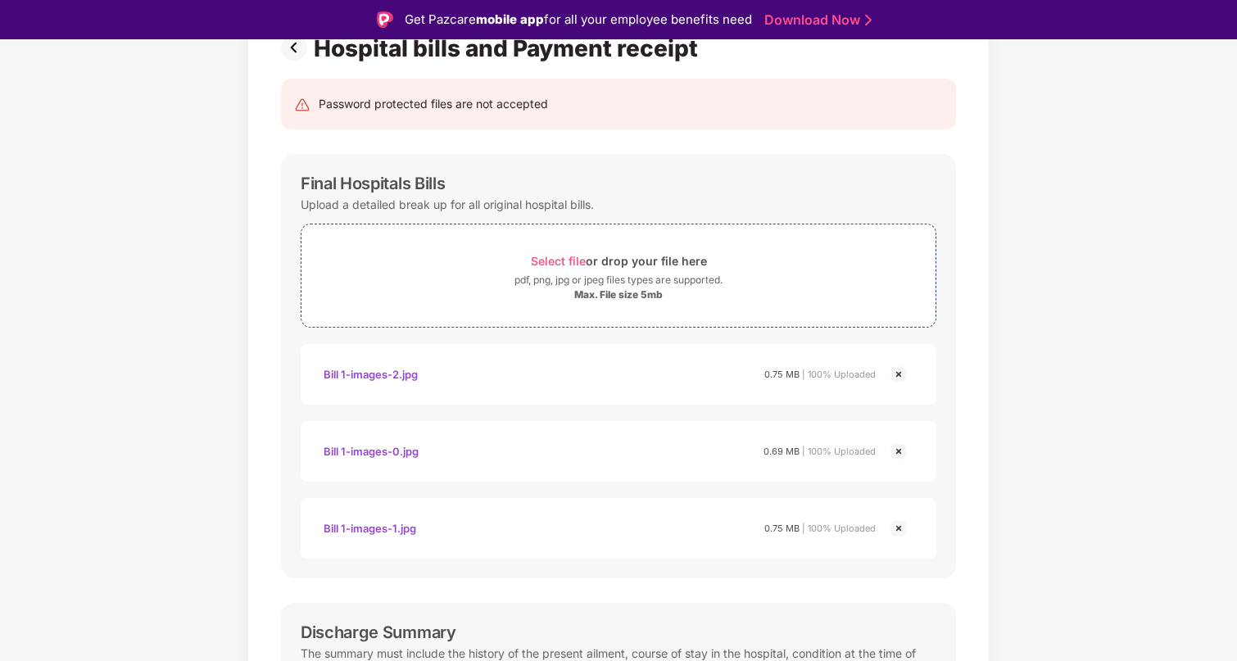
scroll to position [78, 0]
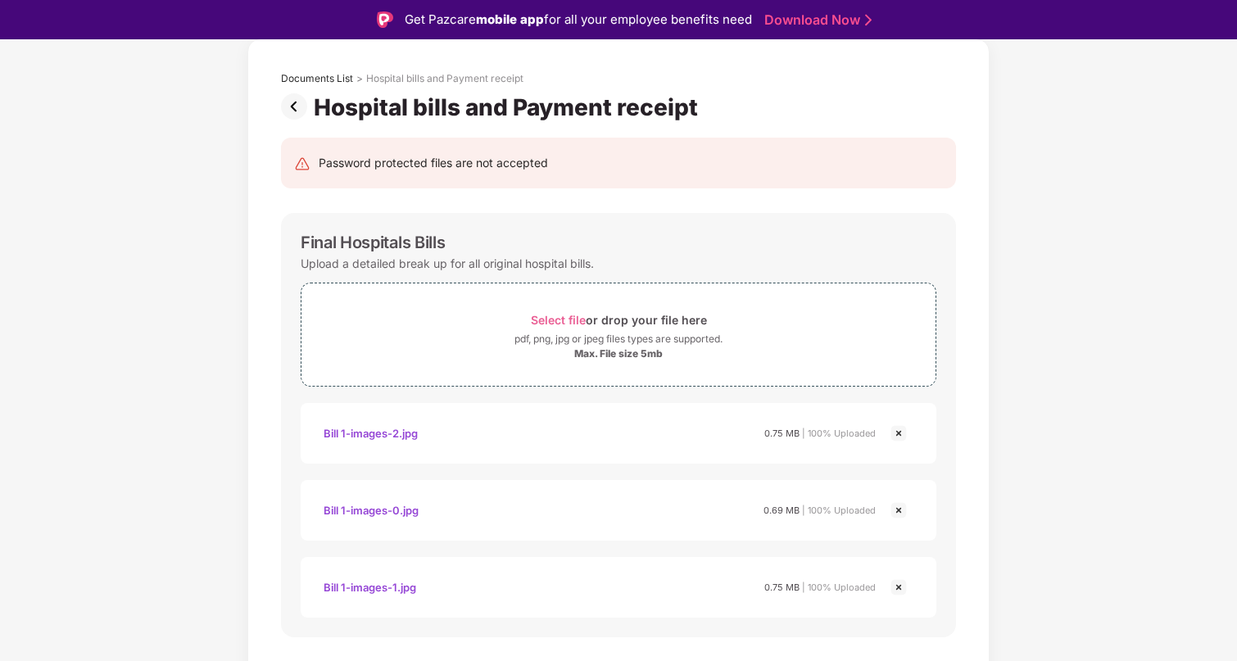
click at [286, 97] on img at bounding box center [297, 106] width 33 height 26
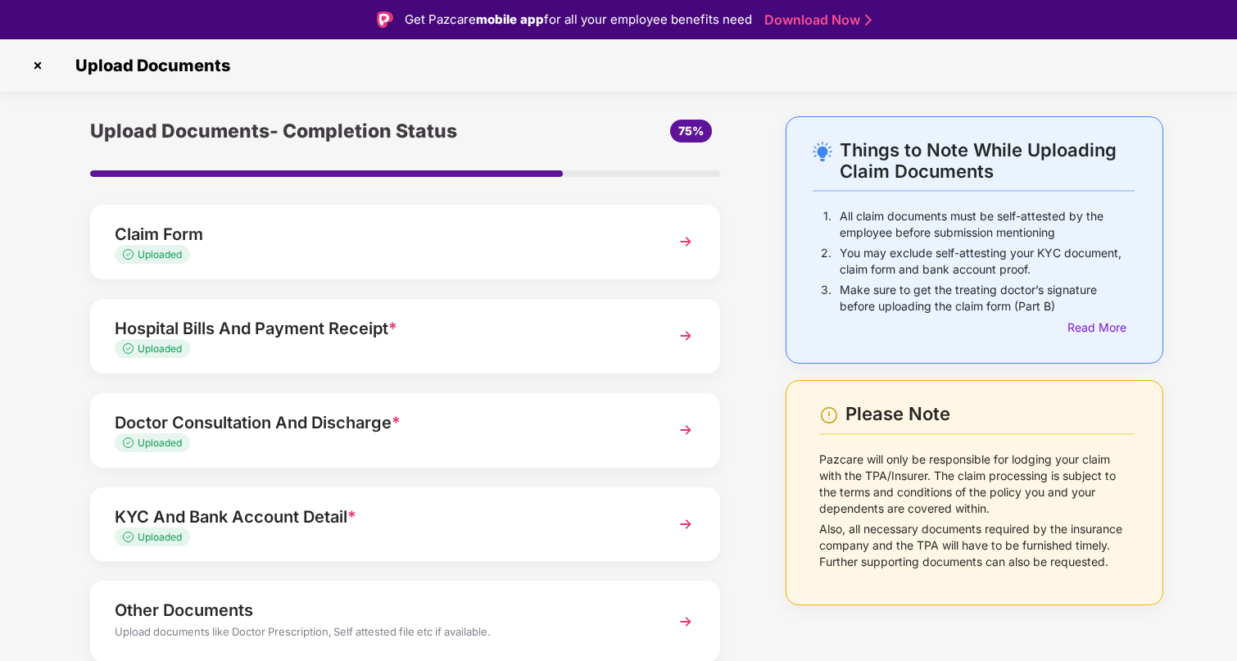
click at [311, 215] on div "Claim Form Uploaded" at bounding box center [405, 242] width 630 height 75
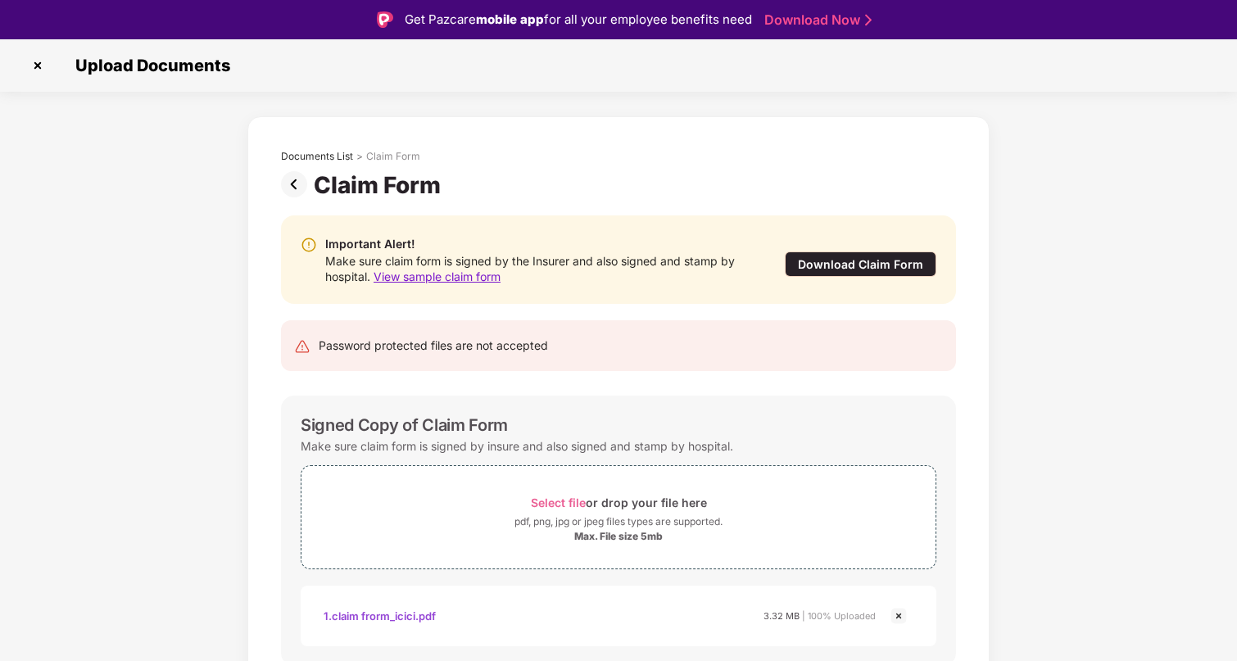
scroll to position [65, 0]
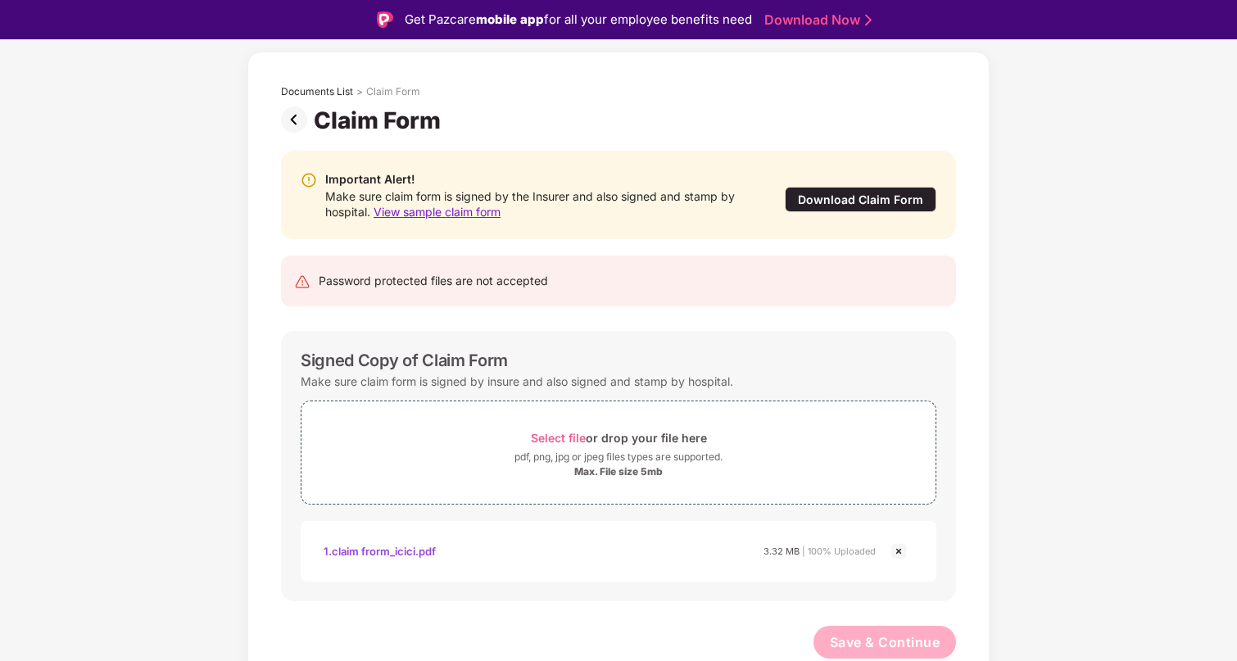
click at [899, 548] on img at bounding box center [899, 551] width 20 height 20
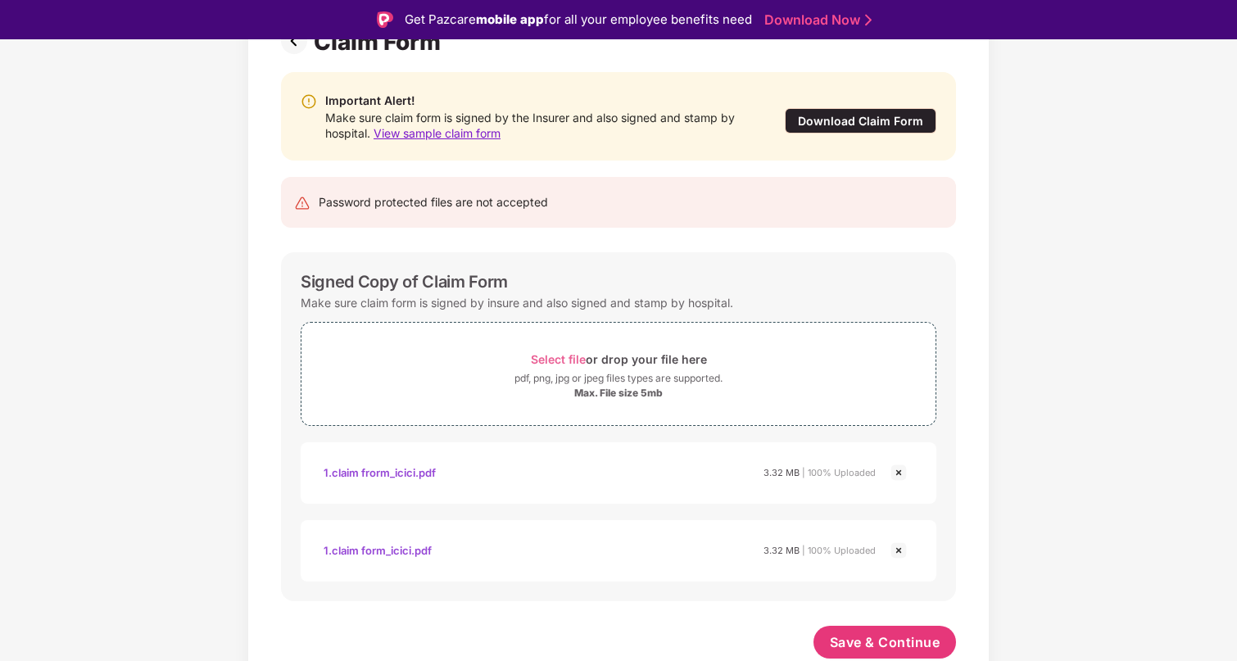
click at [898, 473] on img at bounding box center [899, 473] width 20 height 20
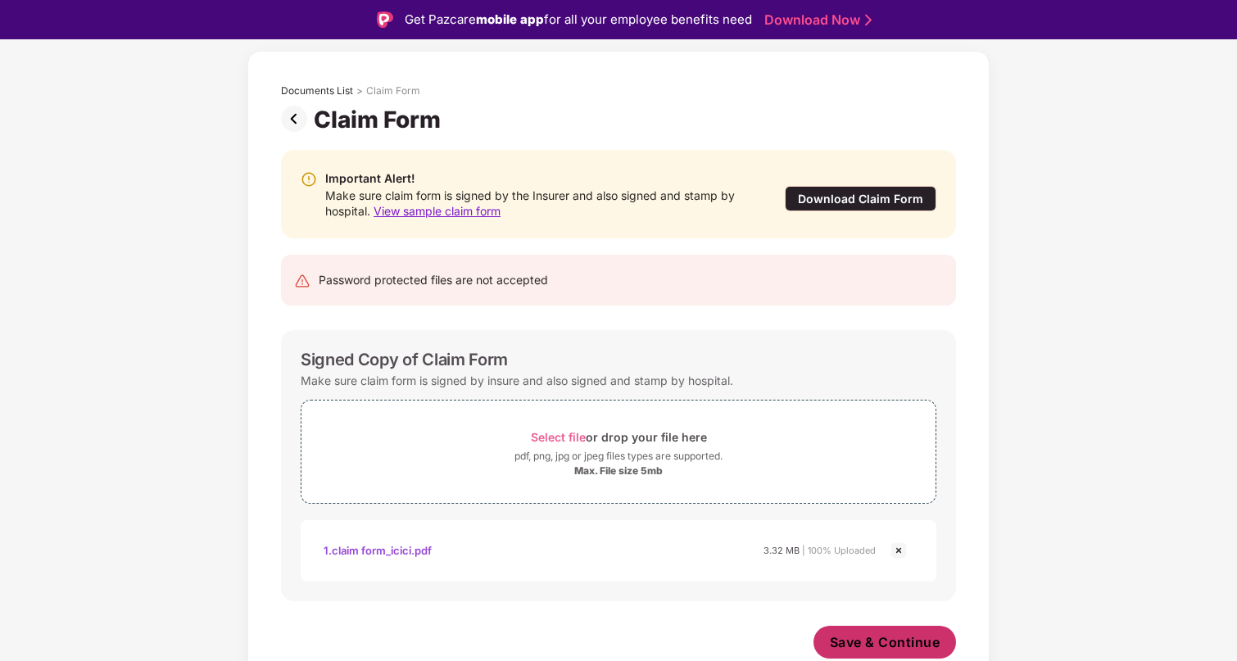
click at [905, 640] on span "Save & Continue" at bounding box center [885, 642] width 111 height 18
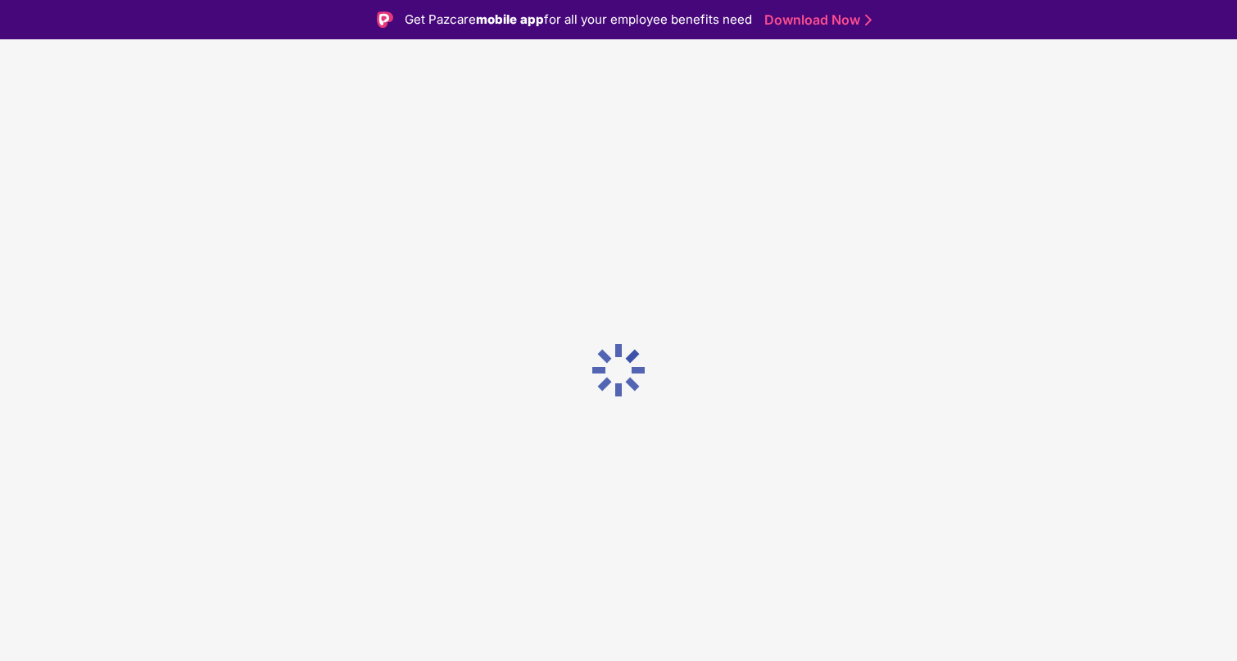
scroll to position [0, 0]
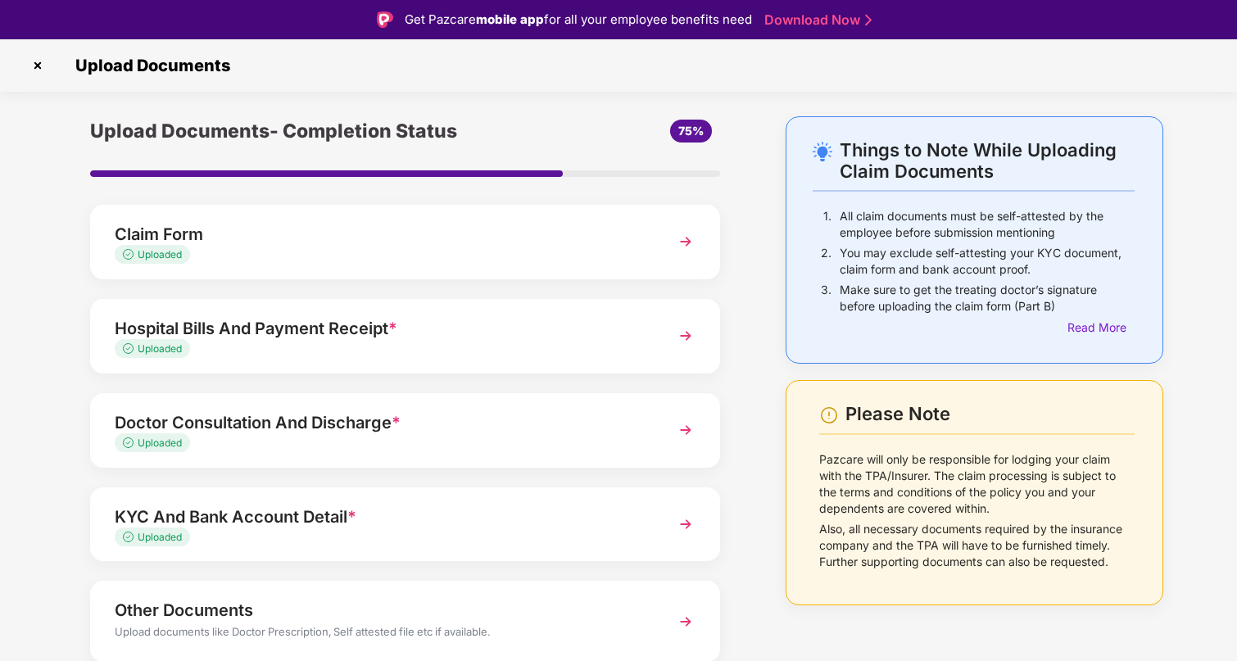
click at [647, 227] on div "Claim Form Uploaded" at bounding box center [405, 242] width 630 height 75
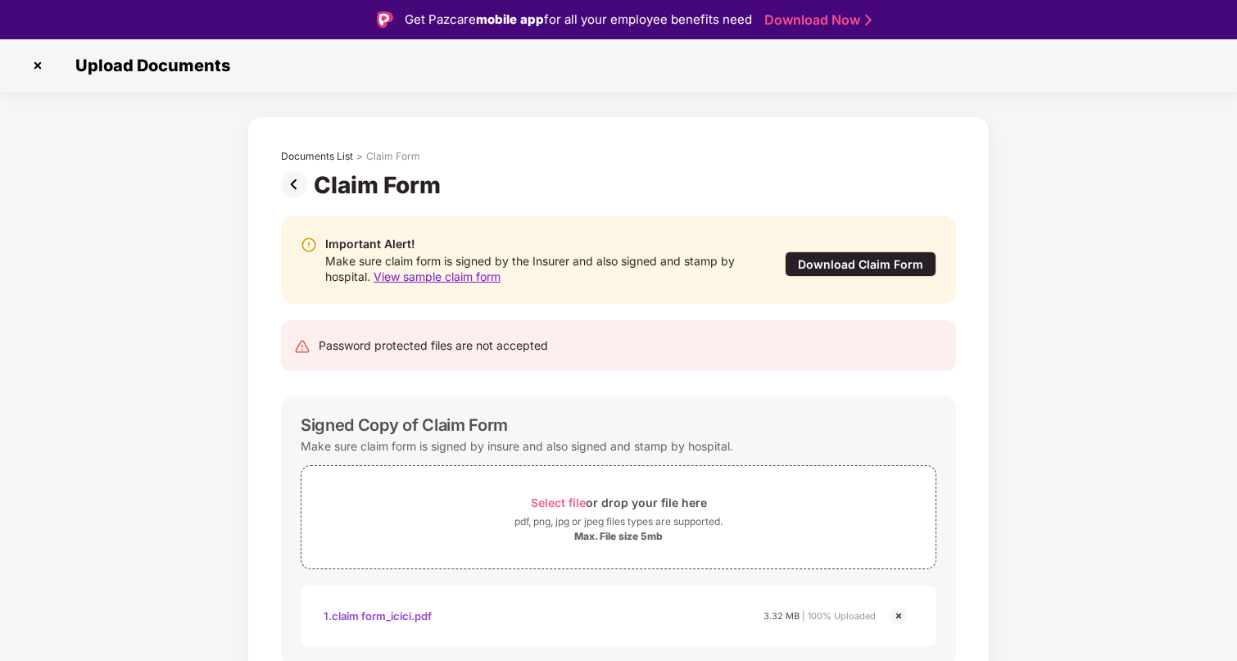
scroll to position [65, 0]
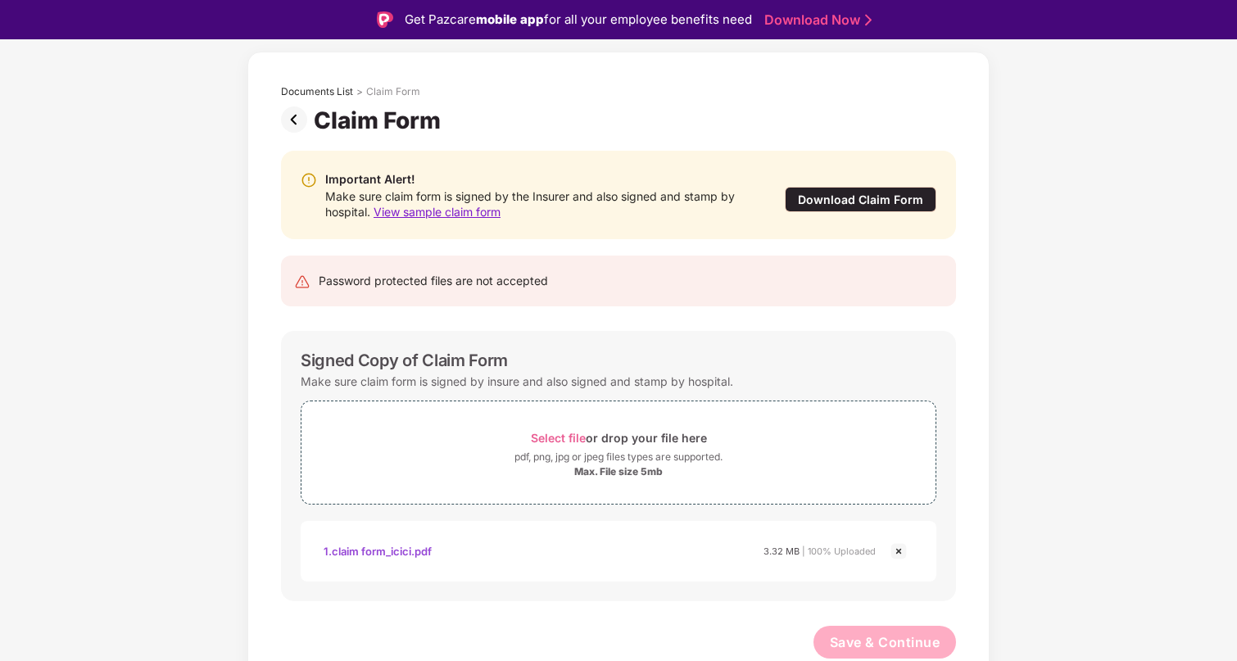
click at [277, 113] on div "Documents List > Claim Form Claim Form" at bounding box center [618, 98] width 724 height 74
click at [286, 120] on img at bounding box center [297, 119] width 33 height 26
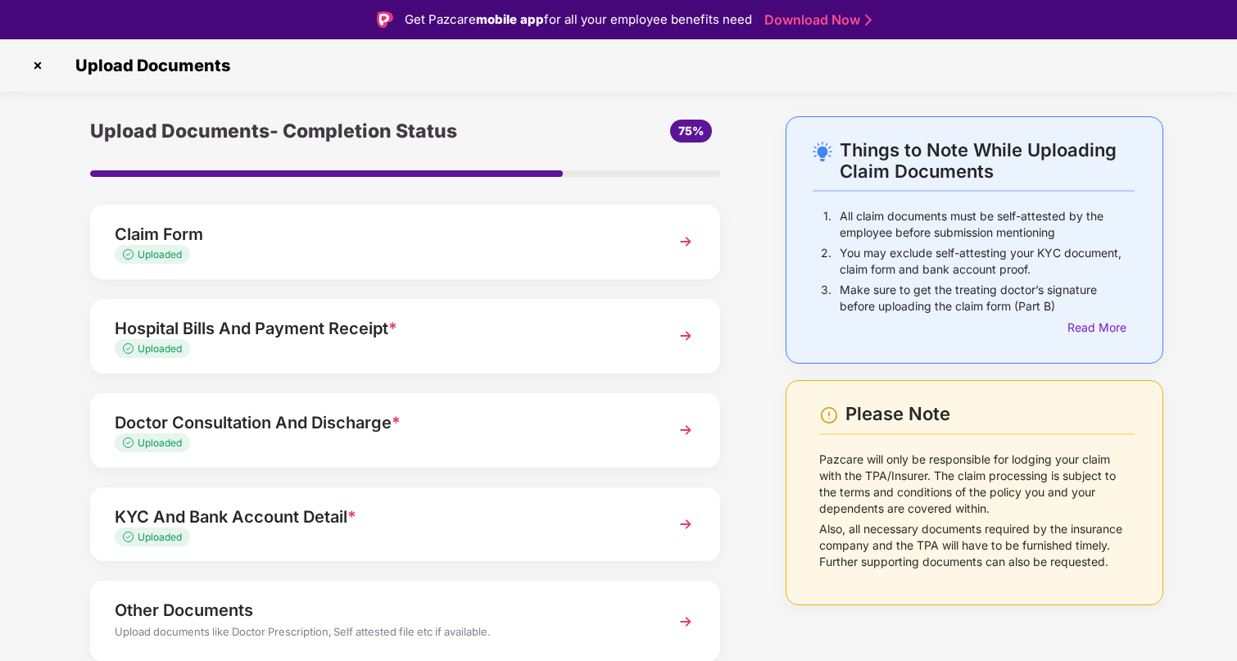
click at [283, 332] on div "Hospital Bills And Payment Receipt *" at bounding box center [381, 328] width 532 height 26
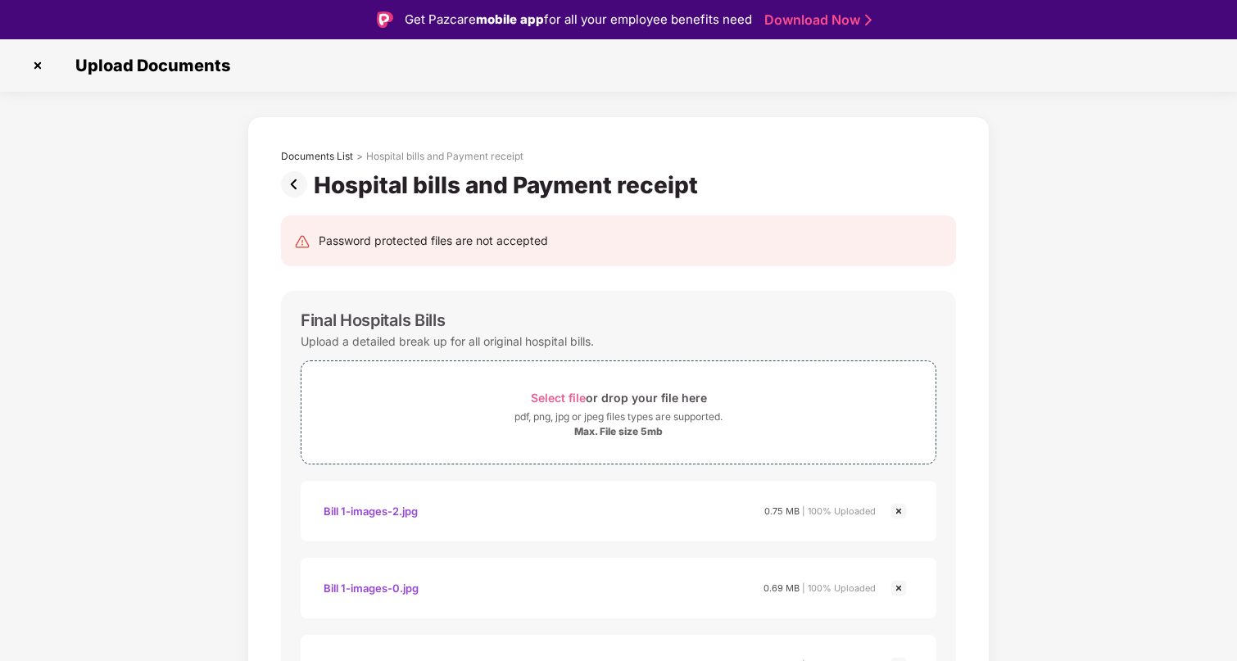
click at [290, 183] on img at bounding box center [297, 184] width 33 height 26
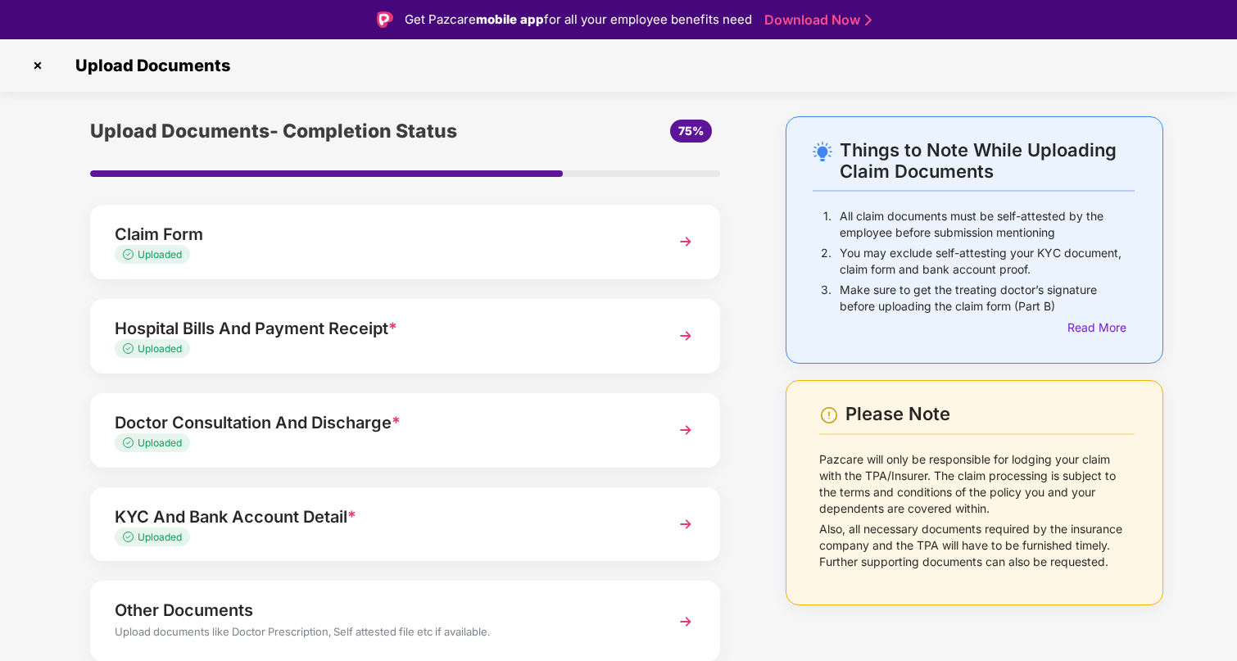
scroll to position [63, 0]
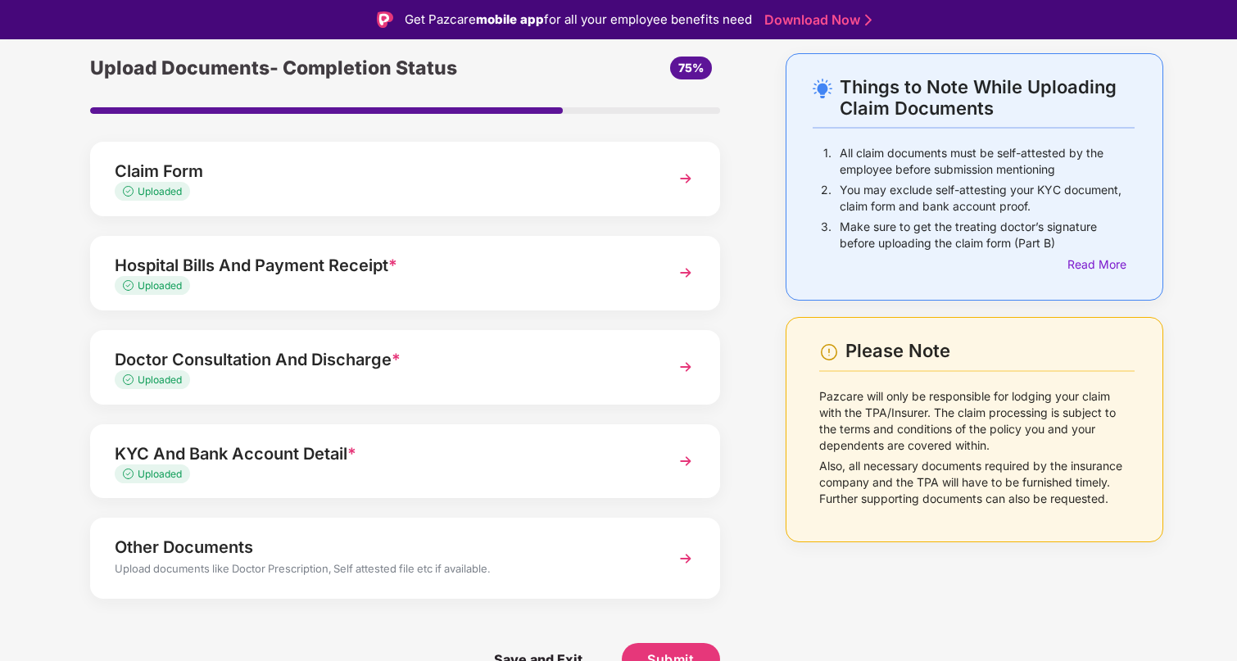
click at [323, 355] on div "Doctor Consultation And Discharge *" at bounding box center [381, 359] width 532 height 26
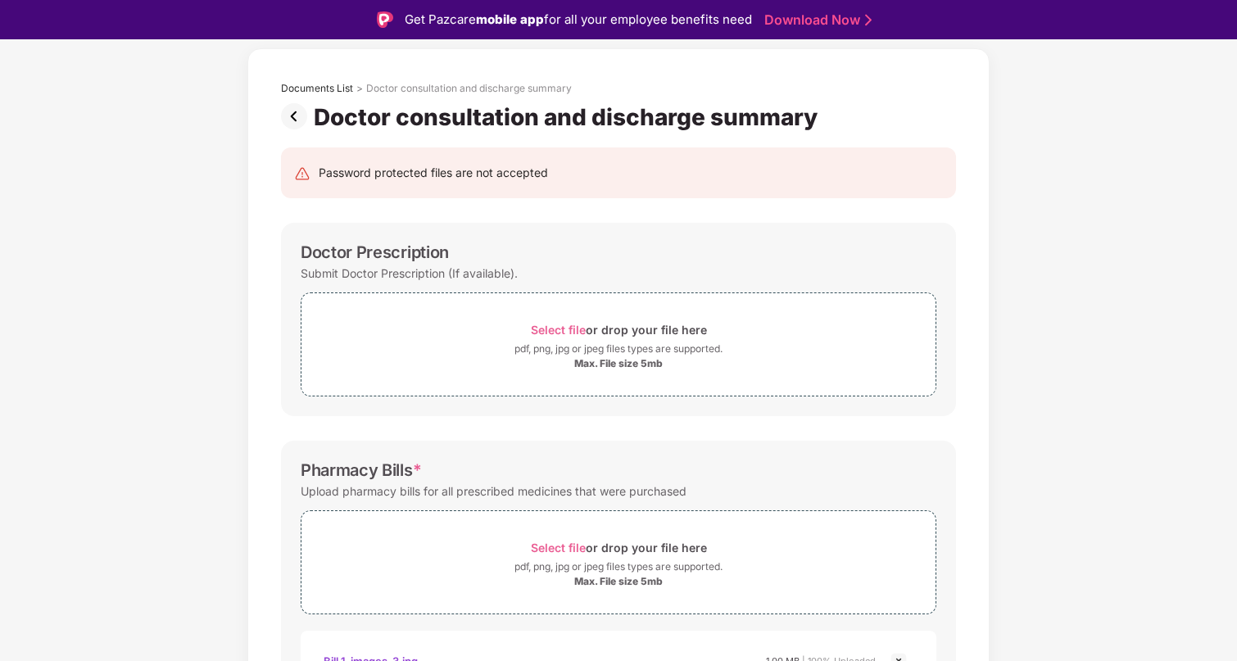
scroll to position [0, 0]
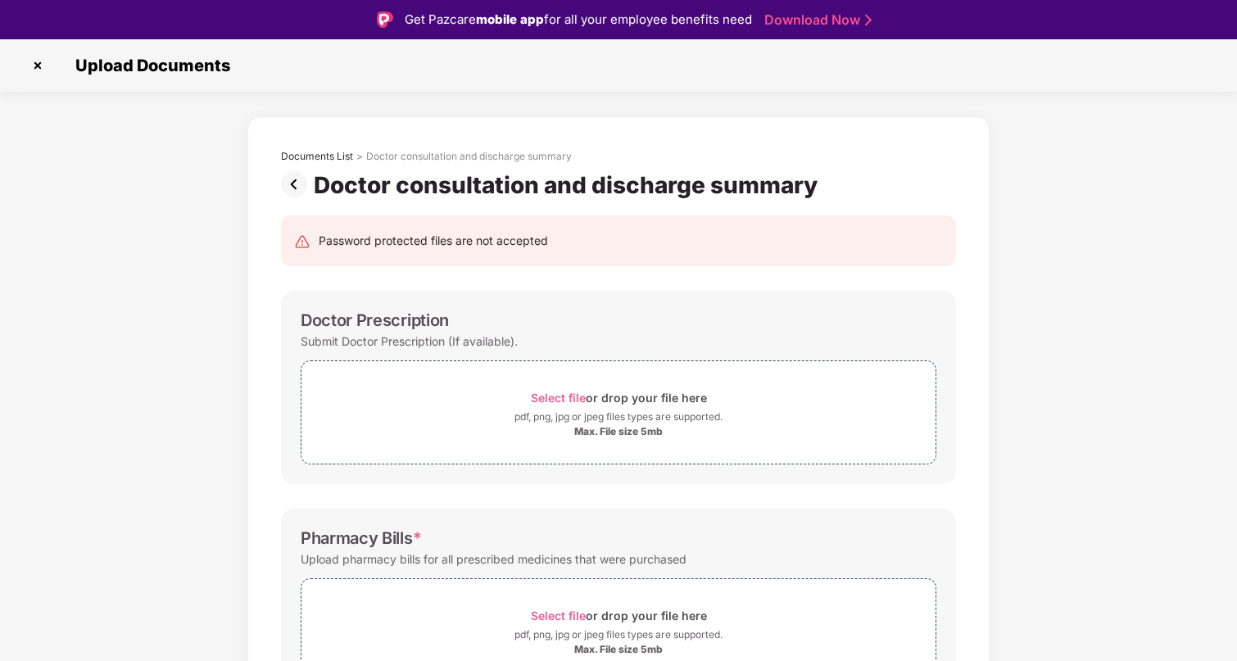
click at [294, 190] on img at bounding box center [297, 184] width 33 height 26
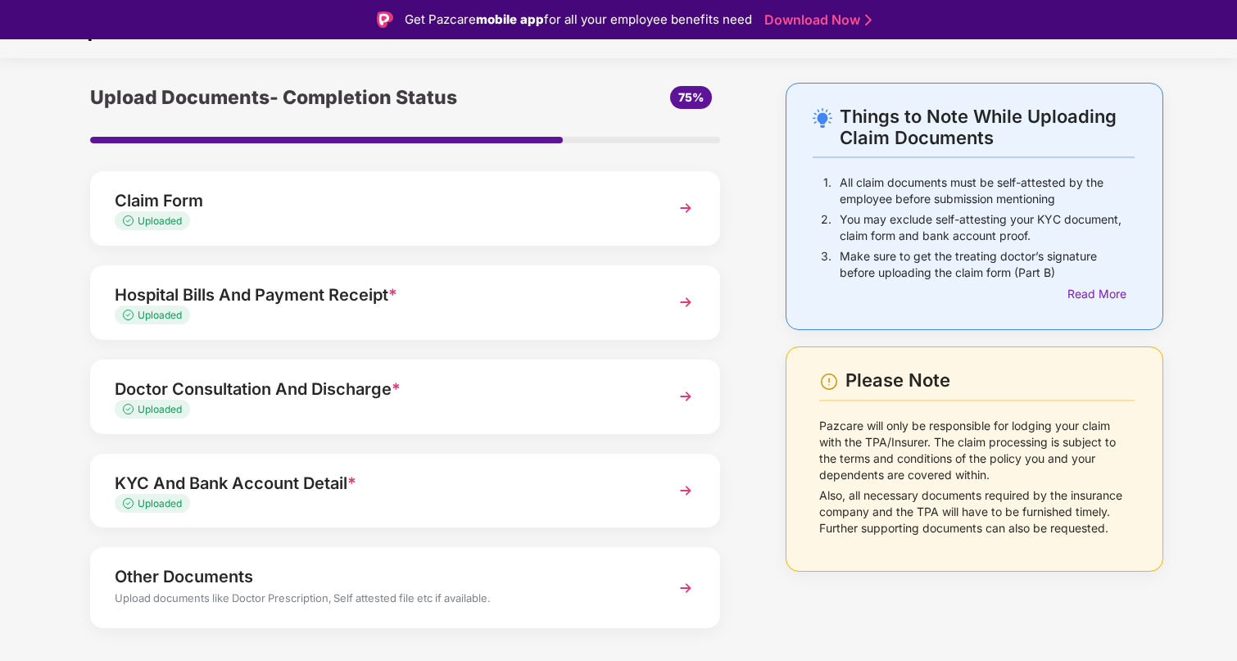
scroll to position [63, 0]
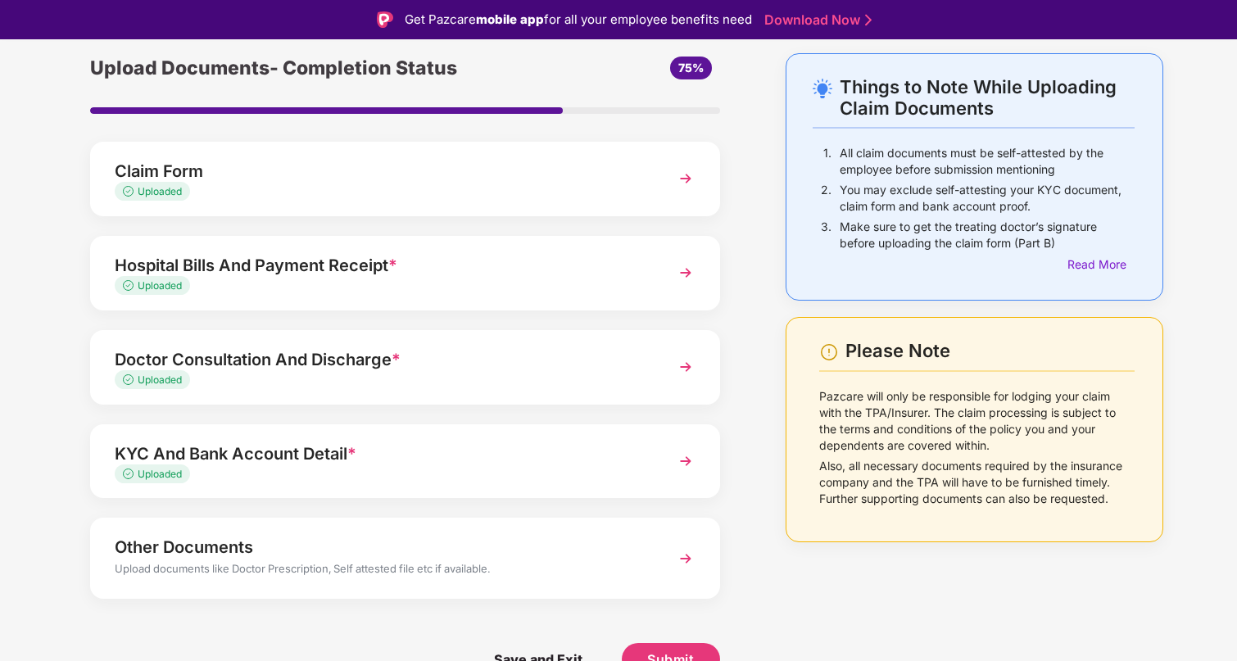
click at [280, 441] on div "KYC And Bank Account Detail *" at bounding box center [381, 454] width 532 height 26
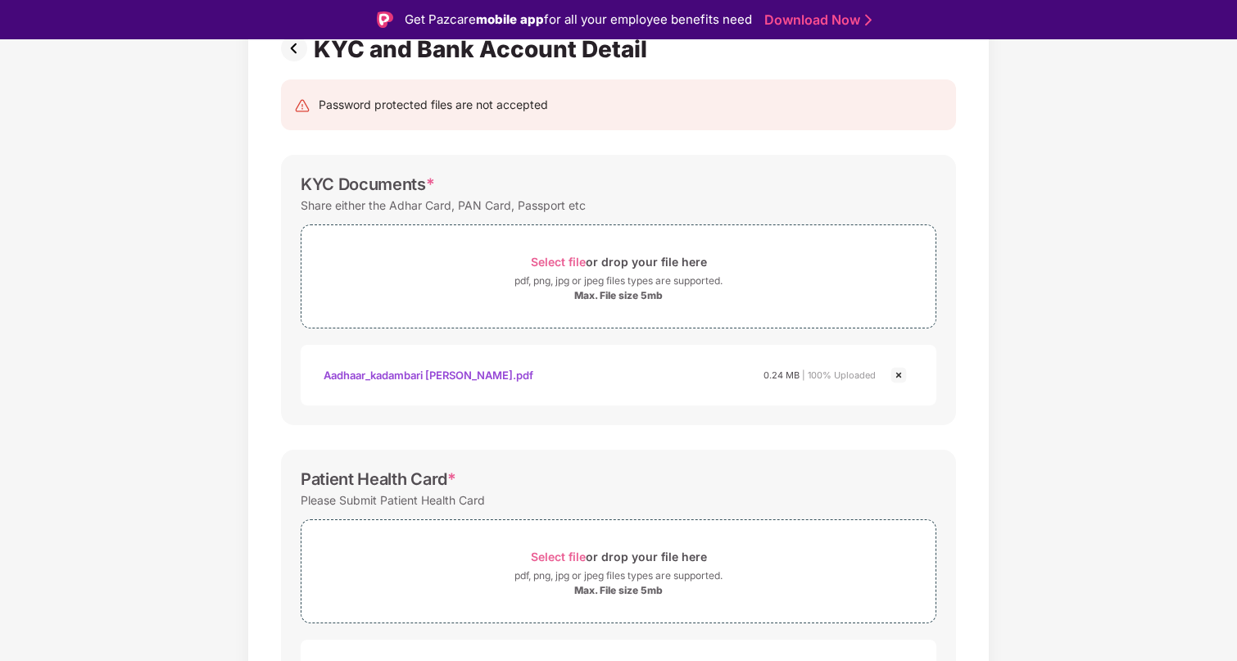
scroll to position [0, 0]
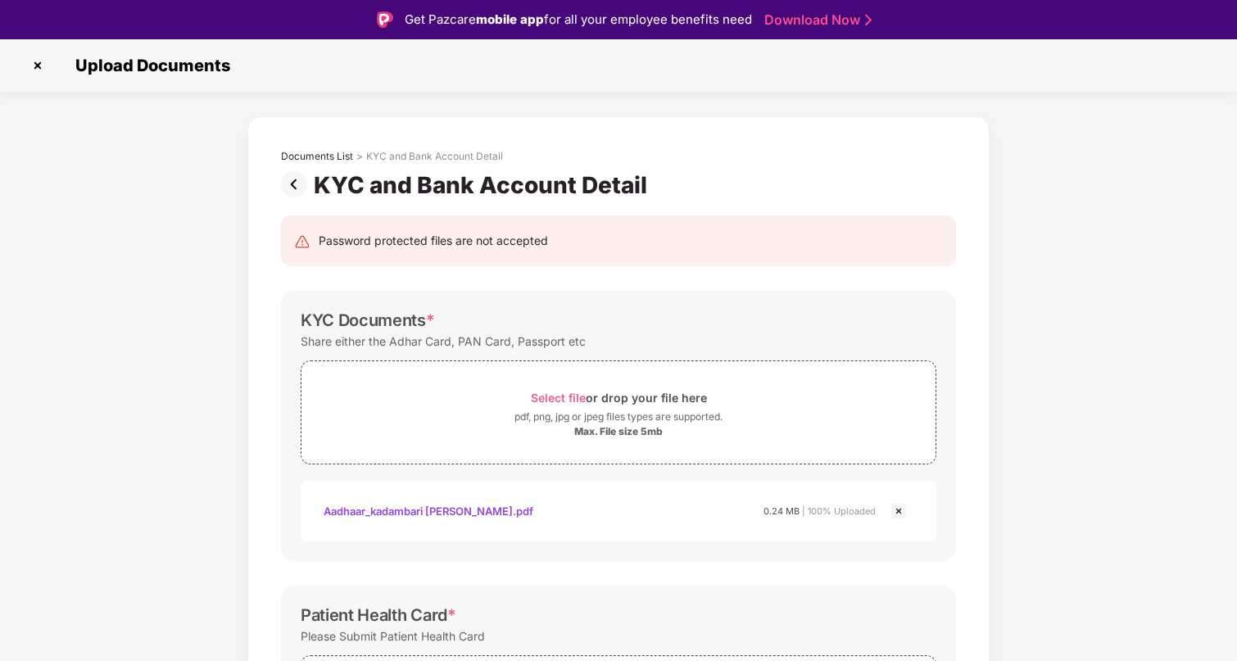
click at [296, 190] on img at bounding box center [297, 184] width 33 height 26
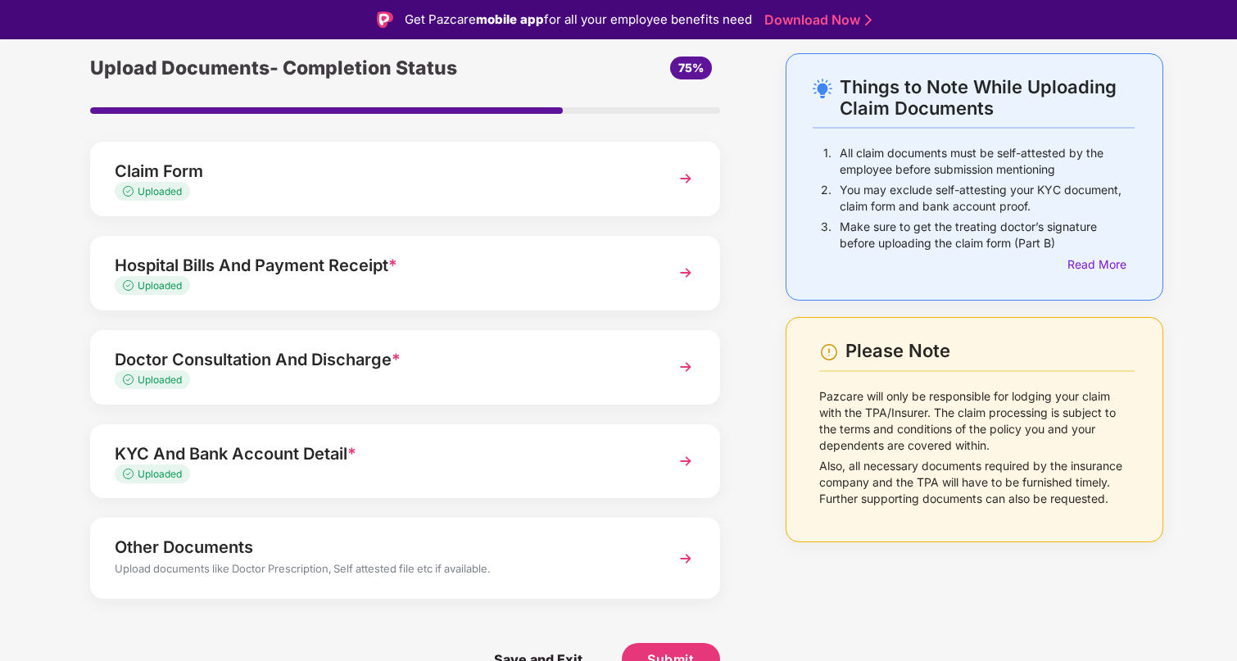
scroll to position [39, 0]
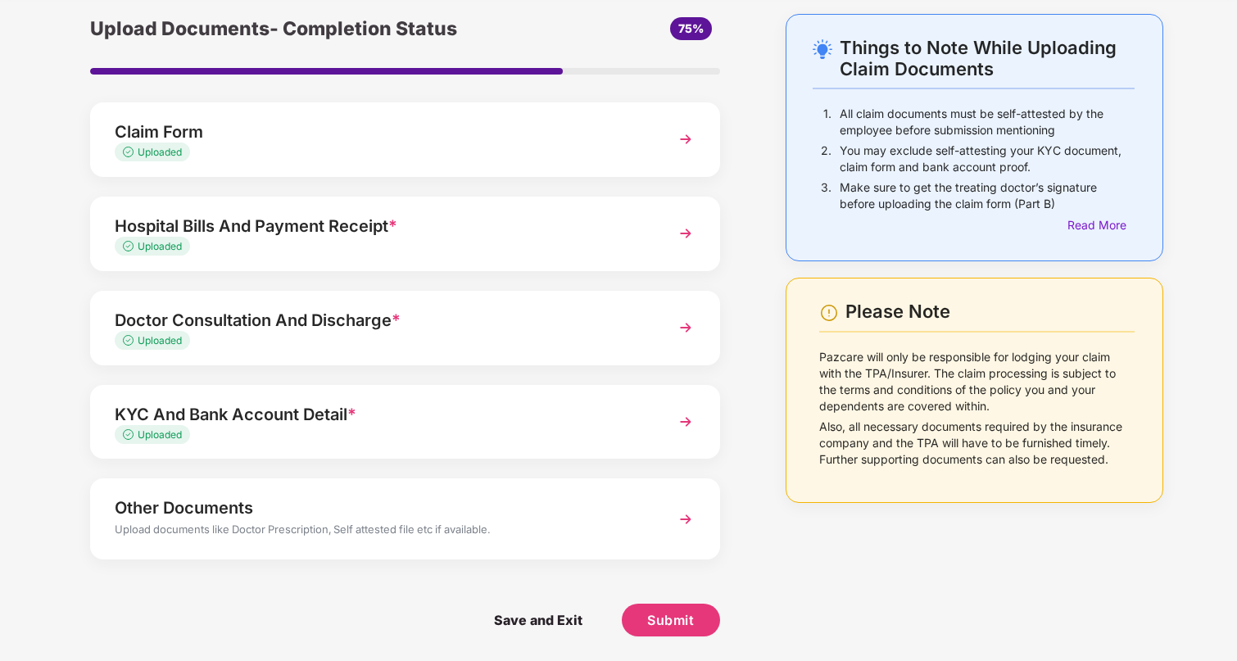
click at [559, 518] on div "Other Documents" at bounding box center [381, 508] width 532 height 26
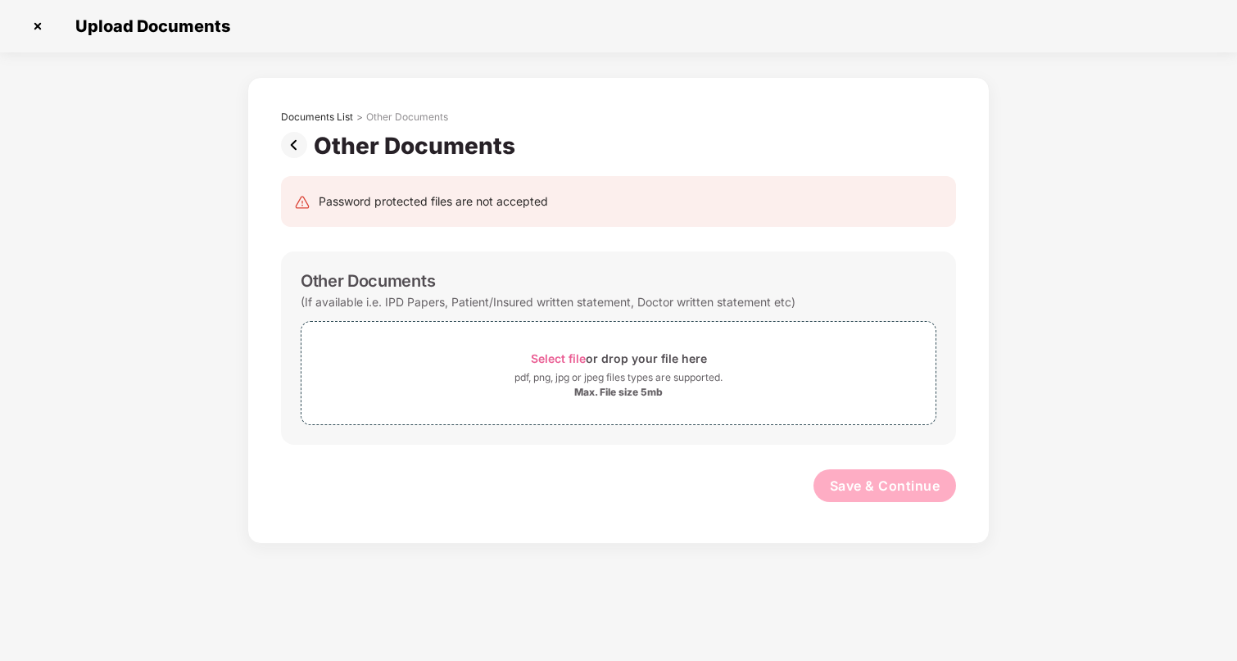
click at [289, 137] on img at bounding box center [297, 145] width 33 height 26
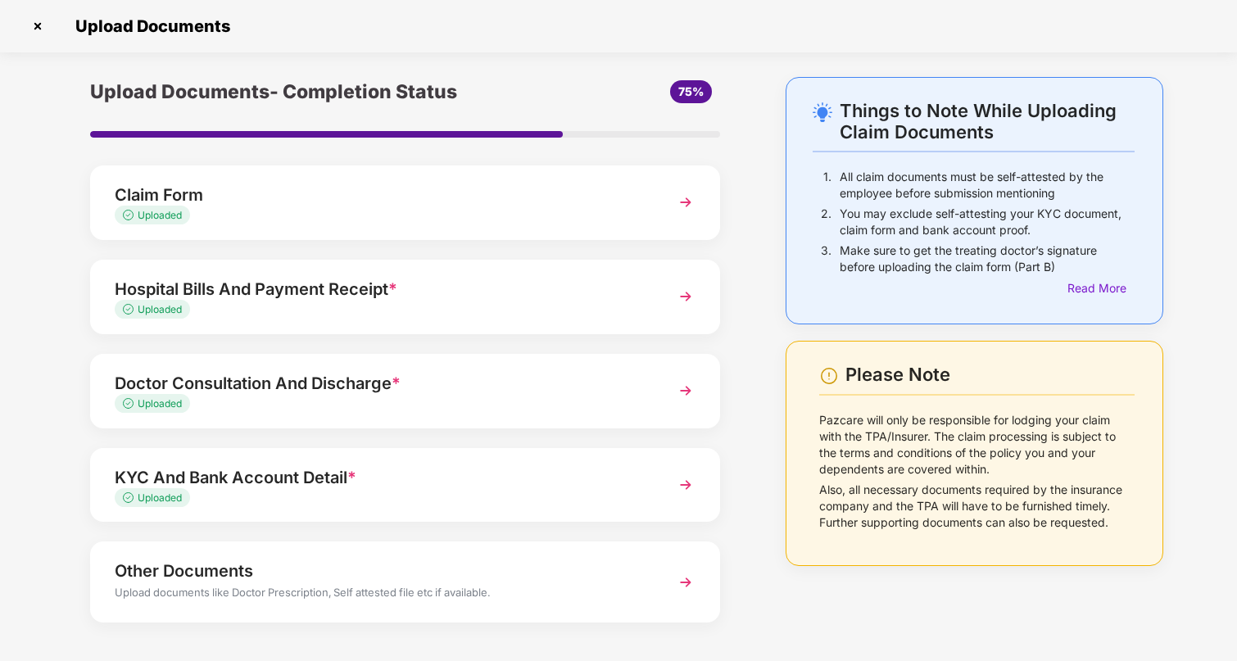
scroll to position [63, 0]
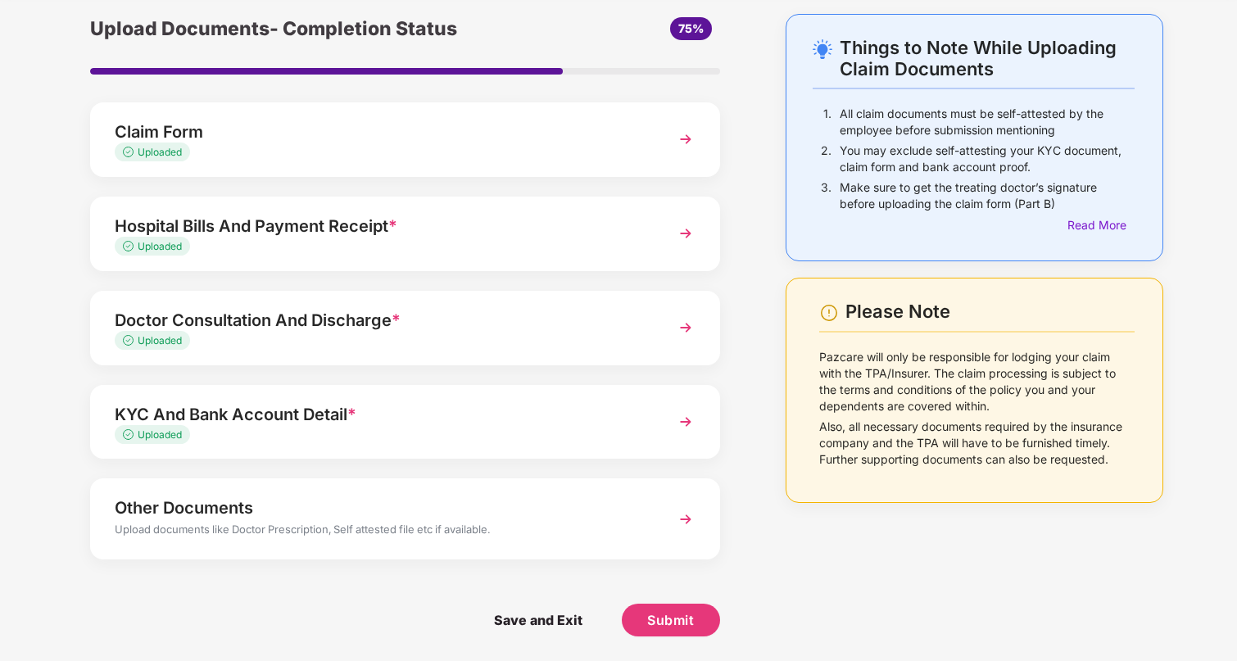
click at [458, 405] on div "KYC And Bank Account Detail *" at bounding box center [381, 414] width 532 height 26
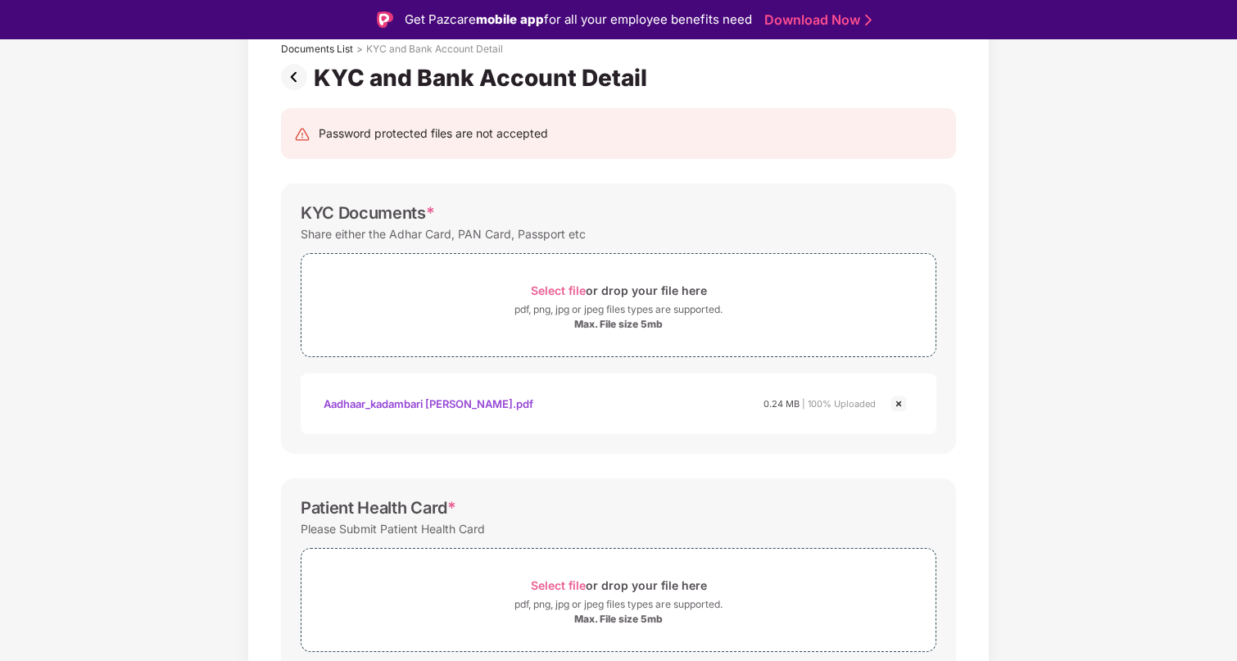
scroll to position [0, 0]
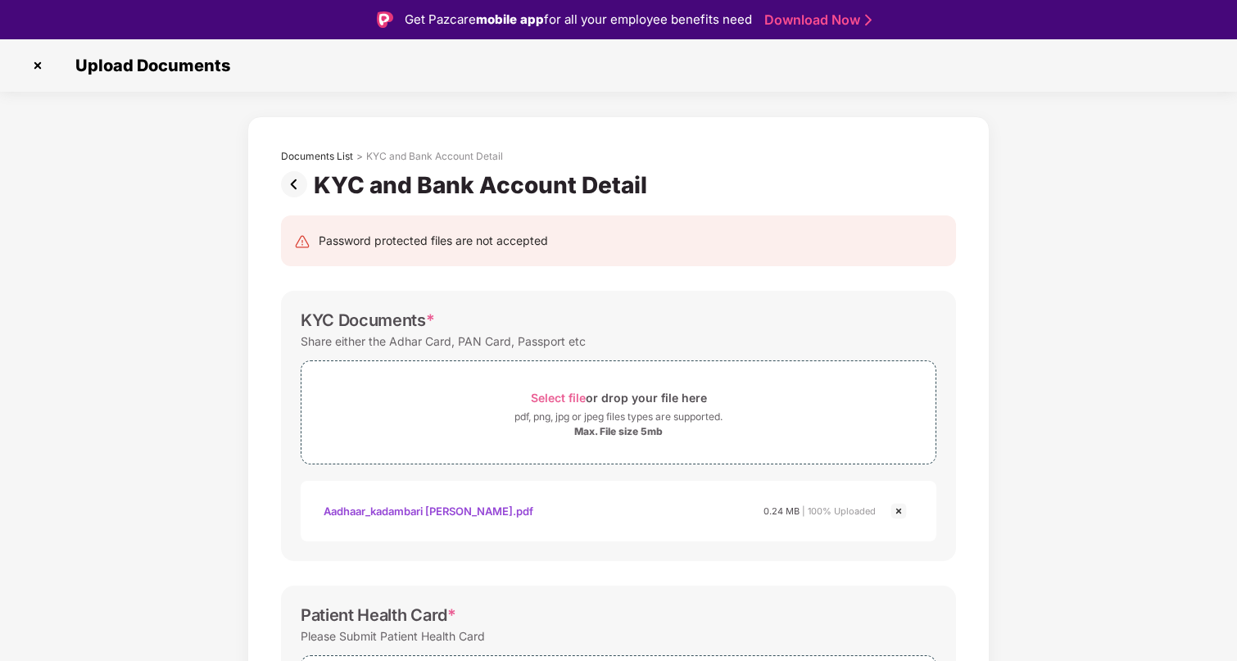
click at [283, 179] on img at bounding box center [297, 184] width 33 height 26
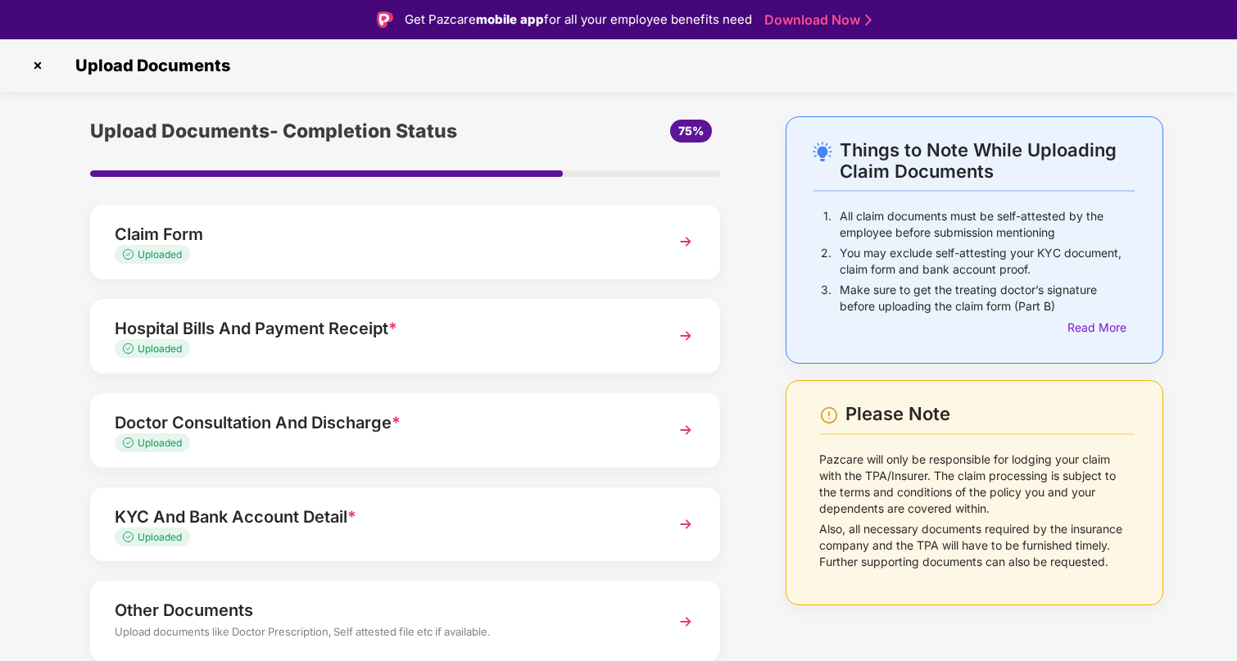
click at [351, 442] on div "Uploaded" at bounding box center [381, 444] width 532 height 16
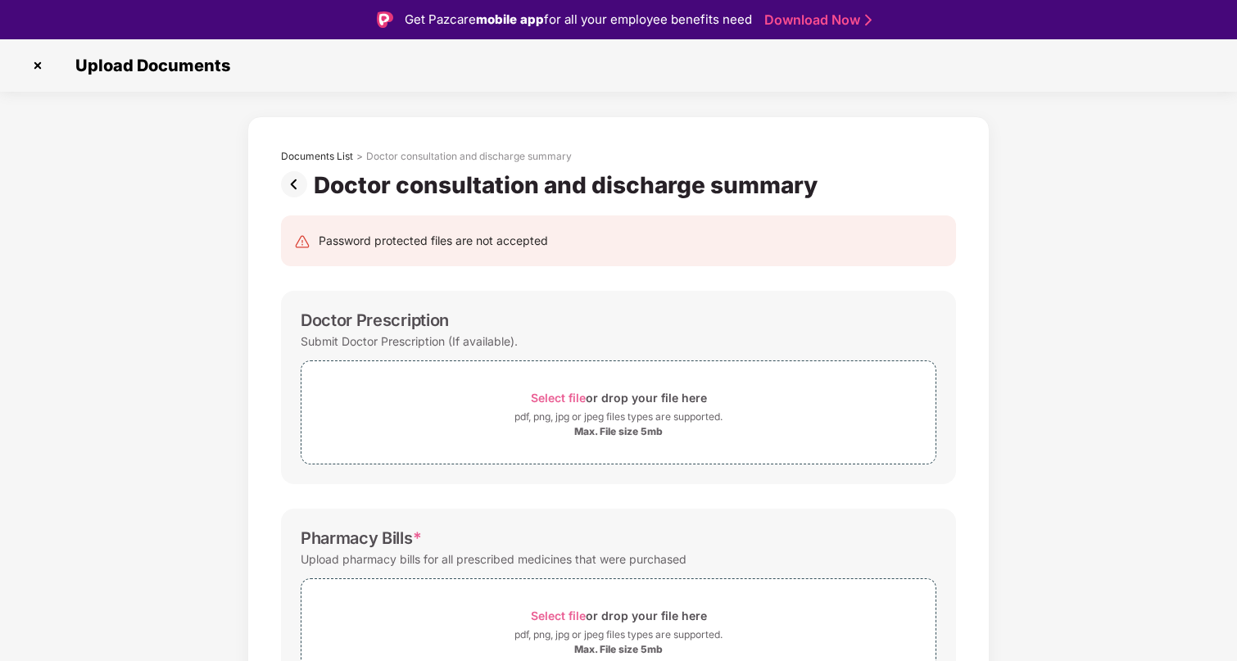
click at [287, 188] on img at bounding box center [297, 184] width 33 height 26
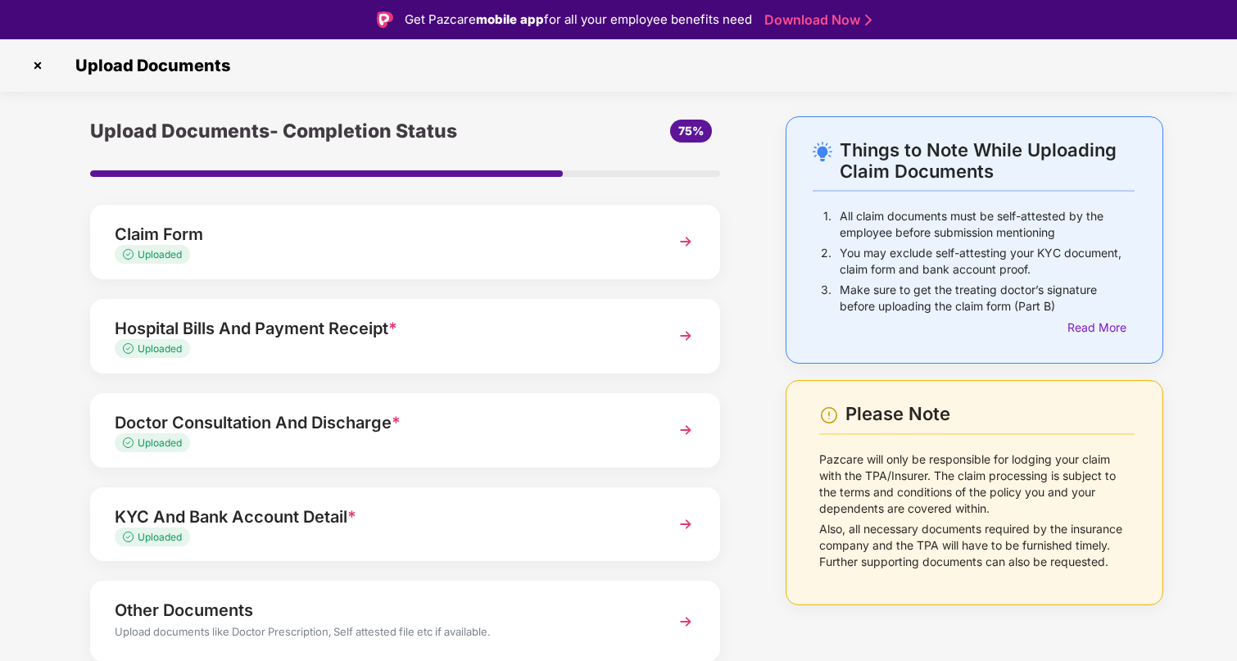
click at [151, 337] on div "Hospital Bills And Payment Receipt *" at bounding box center [381, 328] width 532 height 26
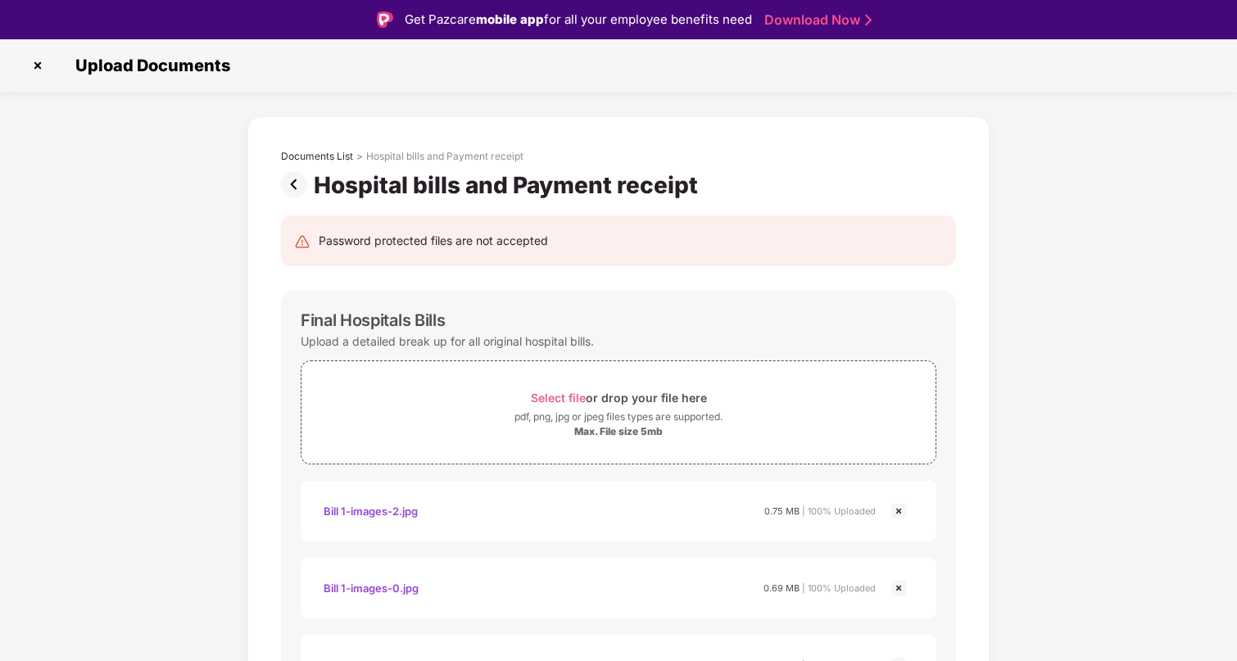
click at [295, 192] on img at bounding box center [297, 184] width 33 height 26
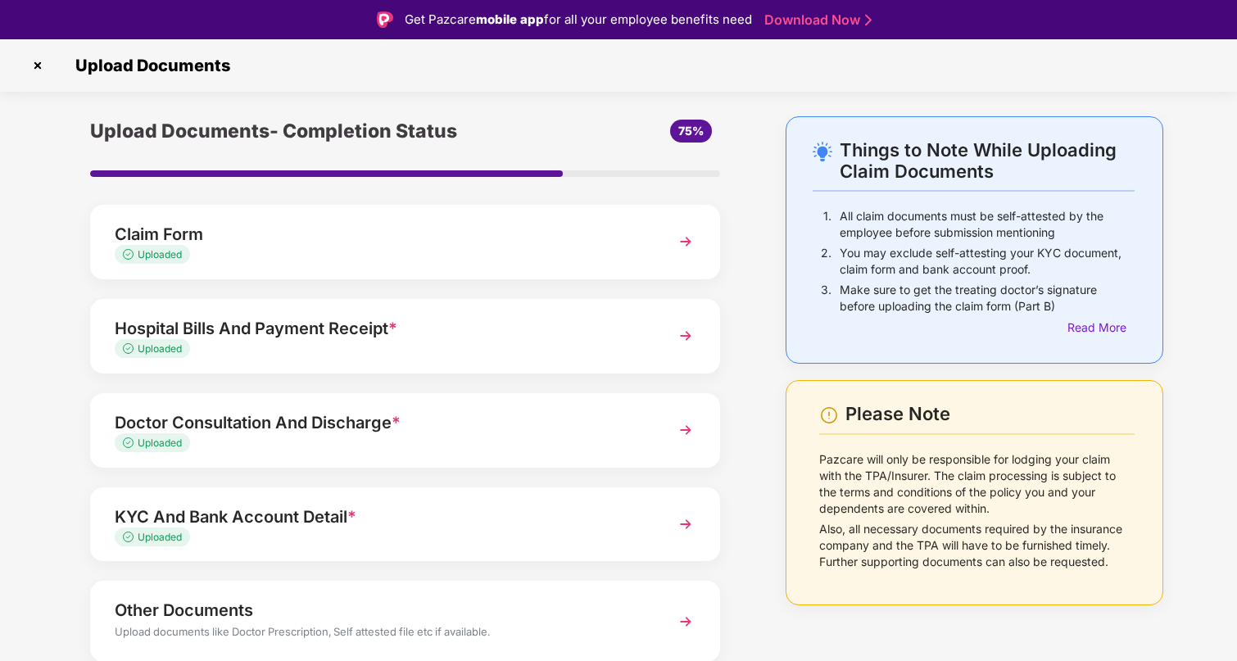
click at [412, 237] on div "Claim Form" at bounding box center [381, 234] width 532 height 26
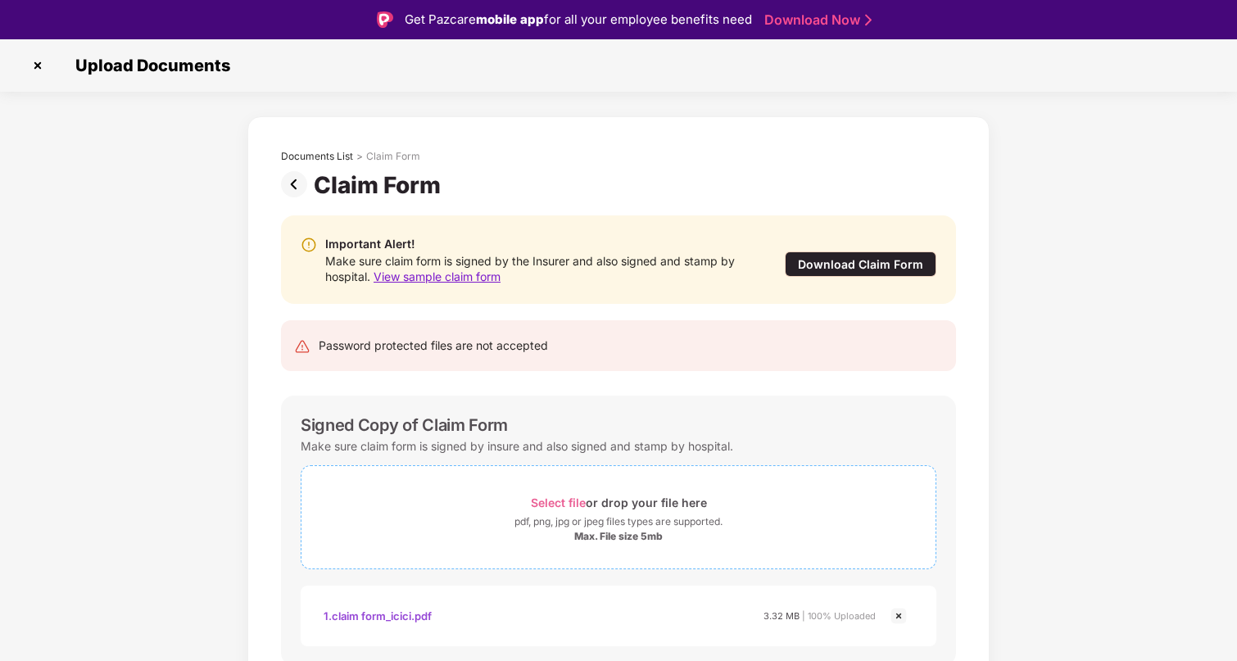
scroll to position [65, 0]
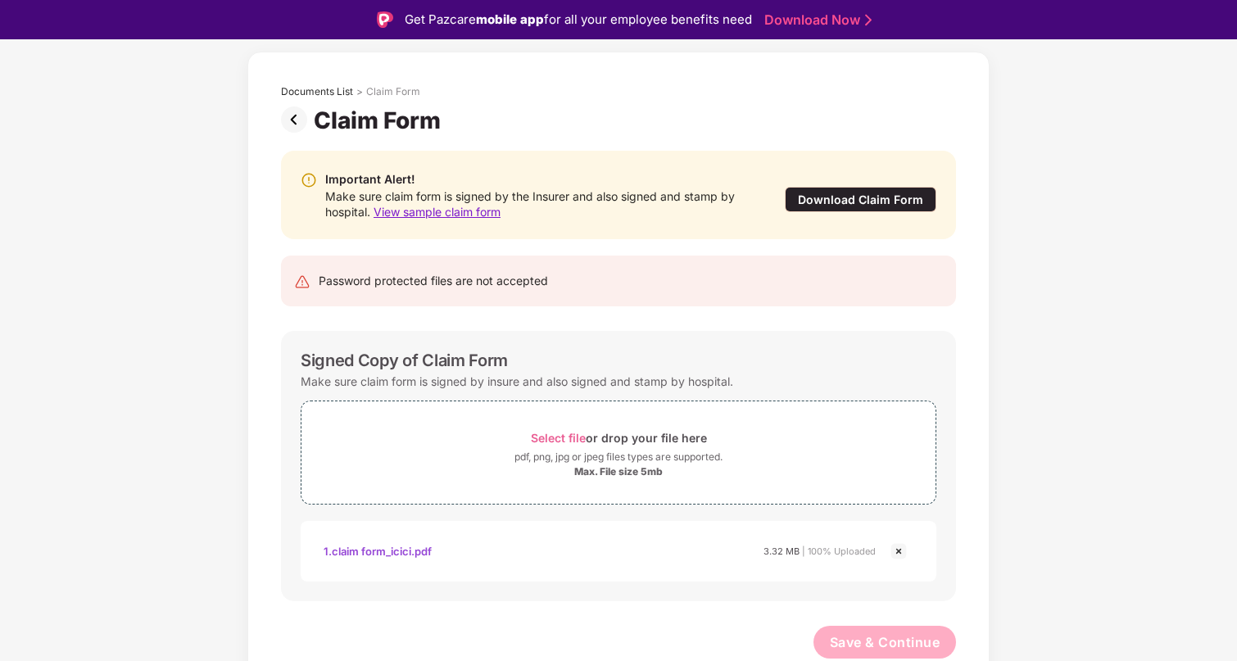
click at [296, 120] on img at bounding box center [297, 119] width 33 height 26
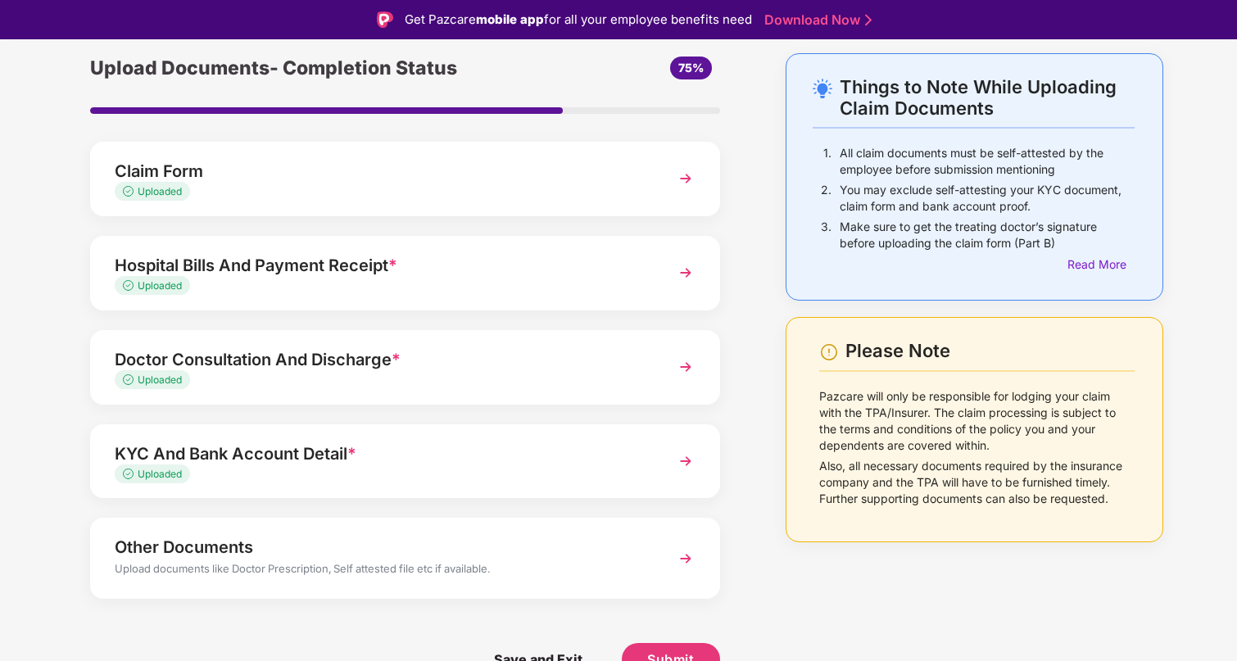
scroll to position [39, 0]
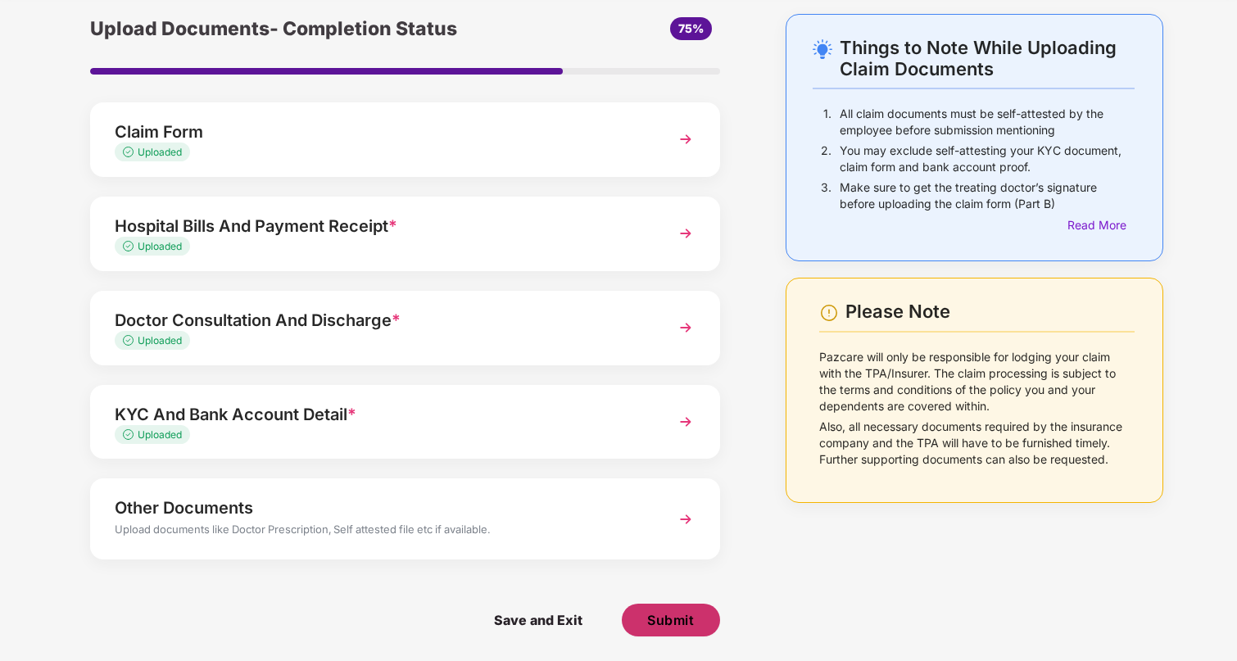
click at [667, 615] on span "Submit" at bounding box center [670, 620] width 47 height 18
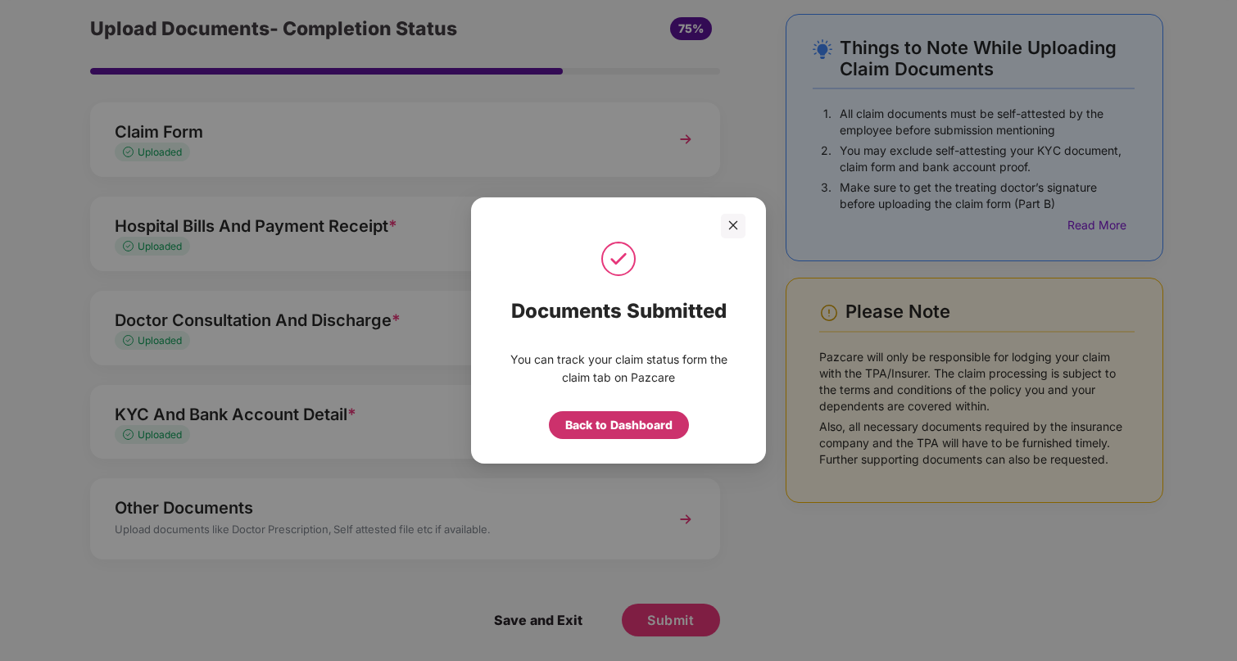
click at [659, 427] on div "Back to Dashboard" at bounding box center [618, 425] width 107 height 18
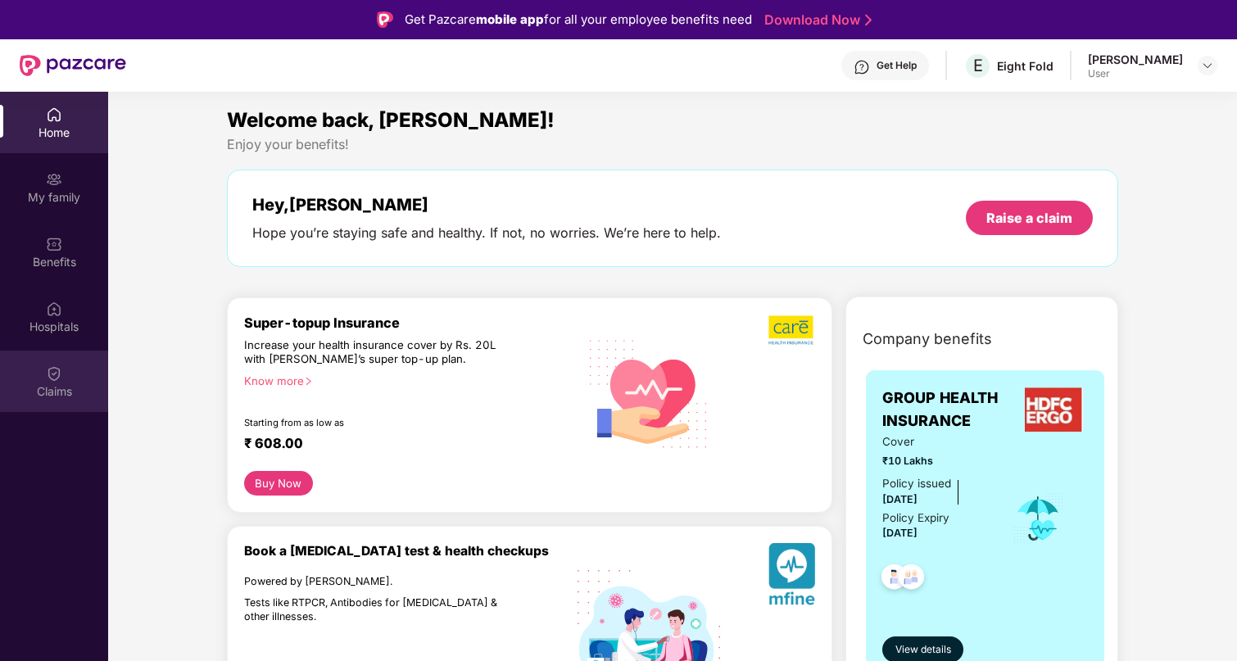
click at [61, 369] on div "Claims" at bounding box center [54, 380] width 108 height 61
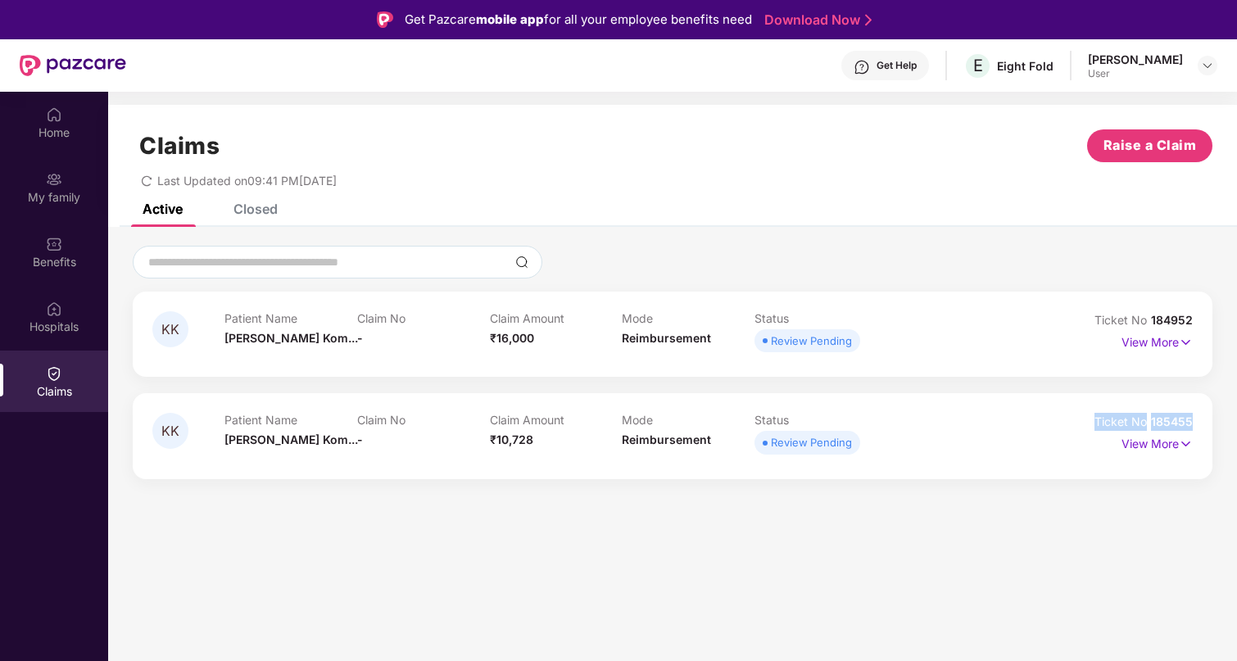
drag, startPoint x: 1195, startPoint y: 421, endPoint x: 1070, endPoint y: 427, distance: 125.5
click at [1070, 427] on div "KK Patient Name Kadambari Kom... Claim No - Claim Amount ₹10,728 Mode Reimburse…" at bounding box center [672, 435] width 1079 height 85
copy div "Ticket No 185455"
click at [266, 214] on div "Closed" at bounding box center [255, 209] width 44 height 16
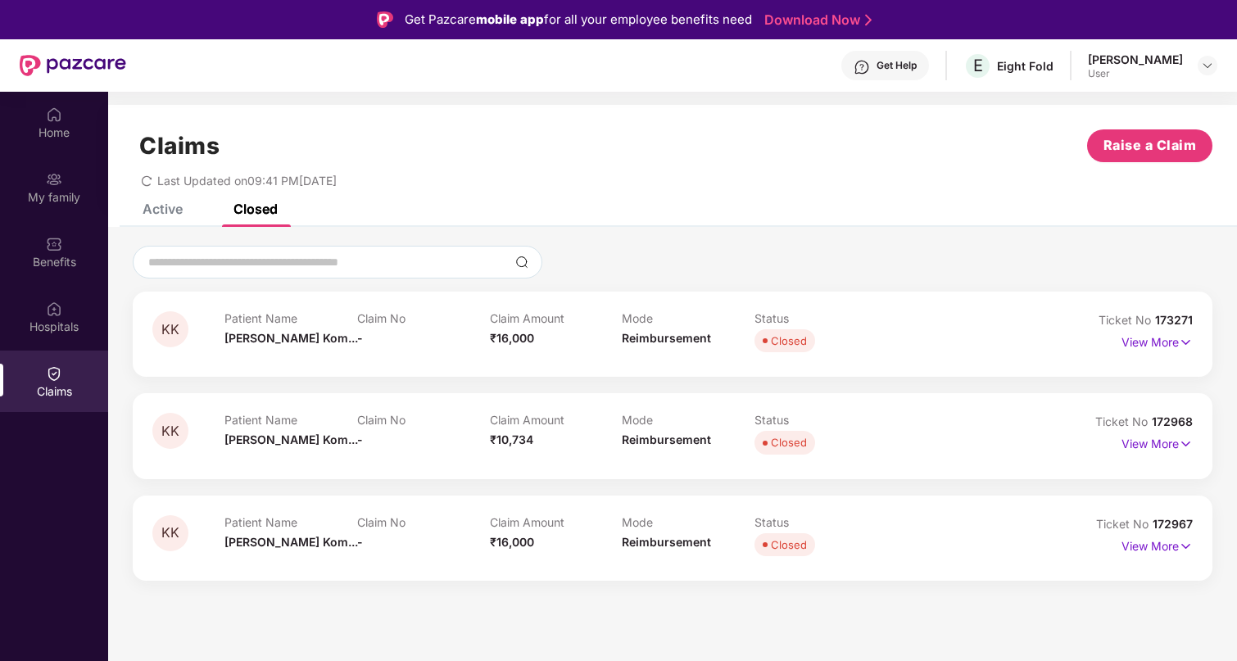
drag, startPoint x: 1201, startPoint y: 426, endPoint x: 1070, endPoint y: 431, distance: 131.9
click at [1070, 431] on div "KK Patient Name Kadambari Kom... Claim No - Claim Amount ₹10,734 Mode Reimburse…" at bounding box center [672, 435] width 1079 height 85
copy span
drag, startPoint x: 1196, startPoint y: 423, endPoint x: 1153, endPoint y: 423, distance: 43.4
click at [1153, 423] on div "KK Patient Name Kadambari Kom... Claim No - Claim Amount ₹10,734 Mode Reimburse…" at bounding box center [672, 435] width 1079 height 85
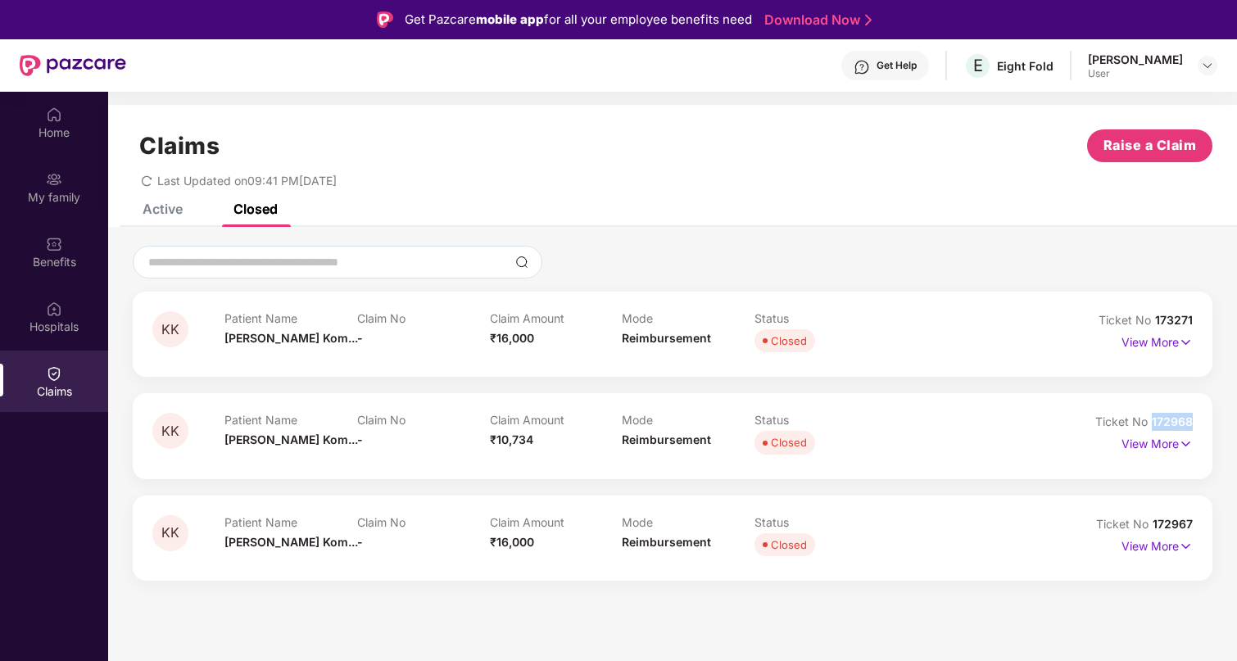
copy span "172968"
click at [155, 212] on div "Active" at bounding box center [162, 209] width 40 height 16
